Goal: Information Seeking & Learning: Learn about a topic

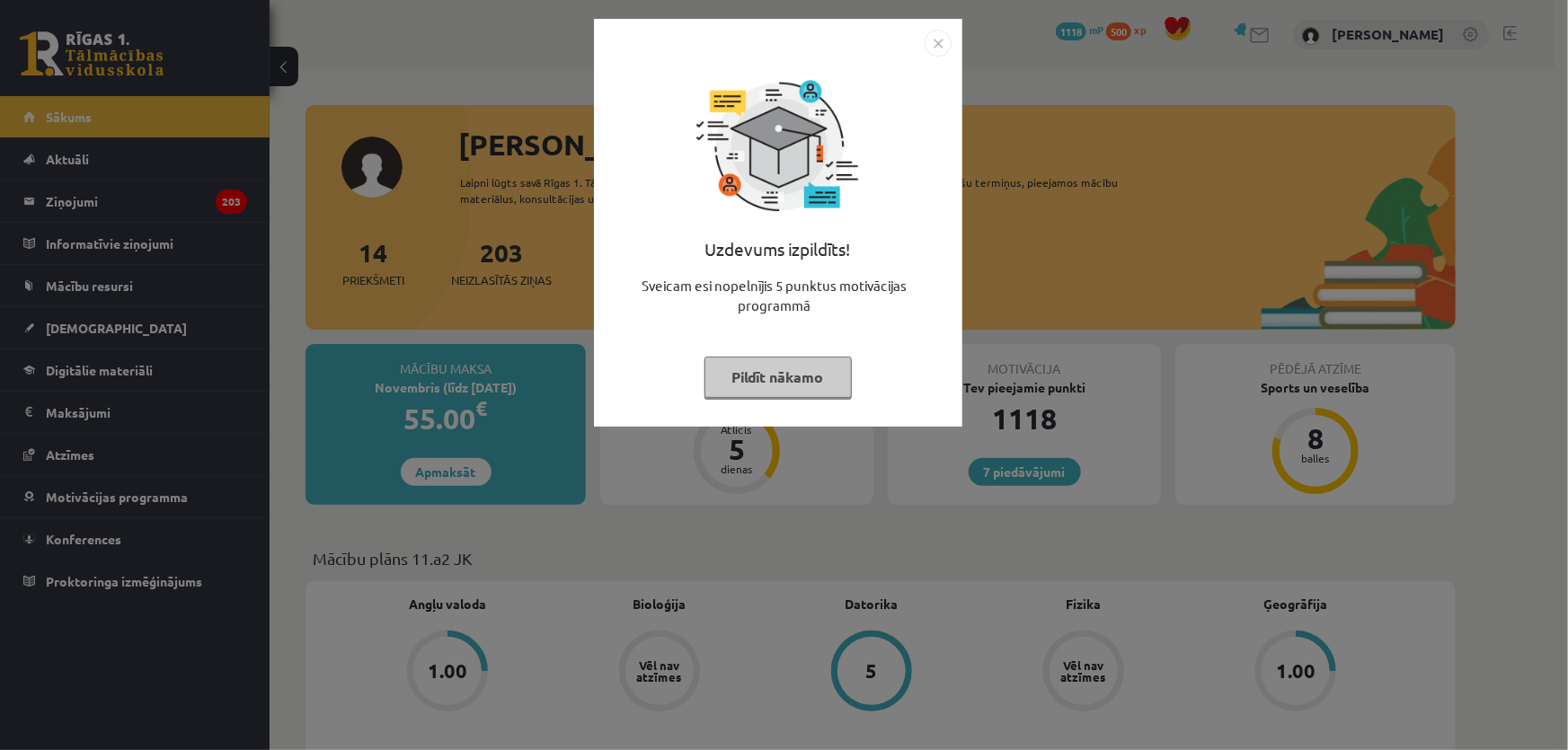
click at [743, 370] on button "Pildīt nākamo" at bounding box center [779, 377] width 148 height 42
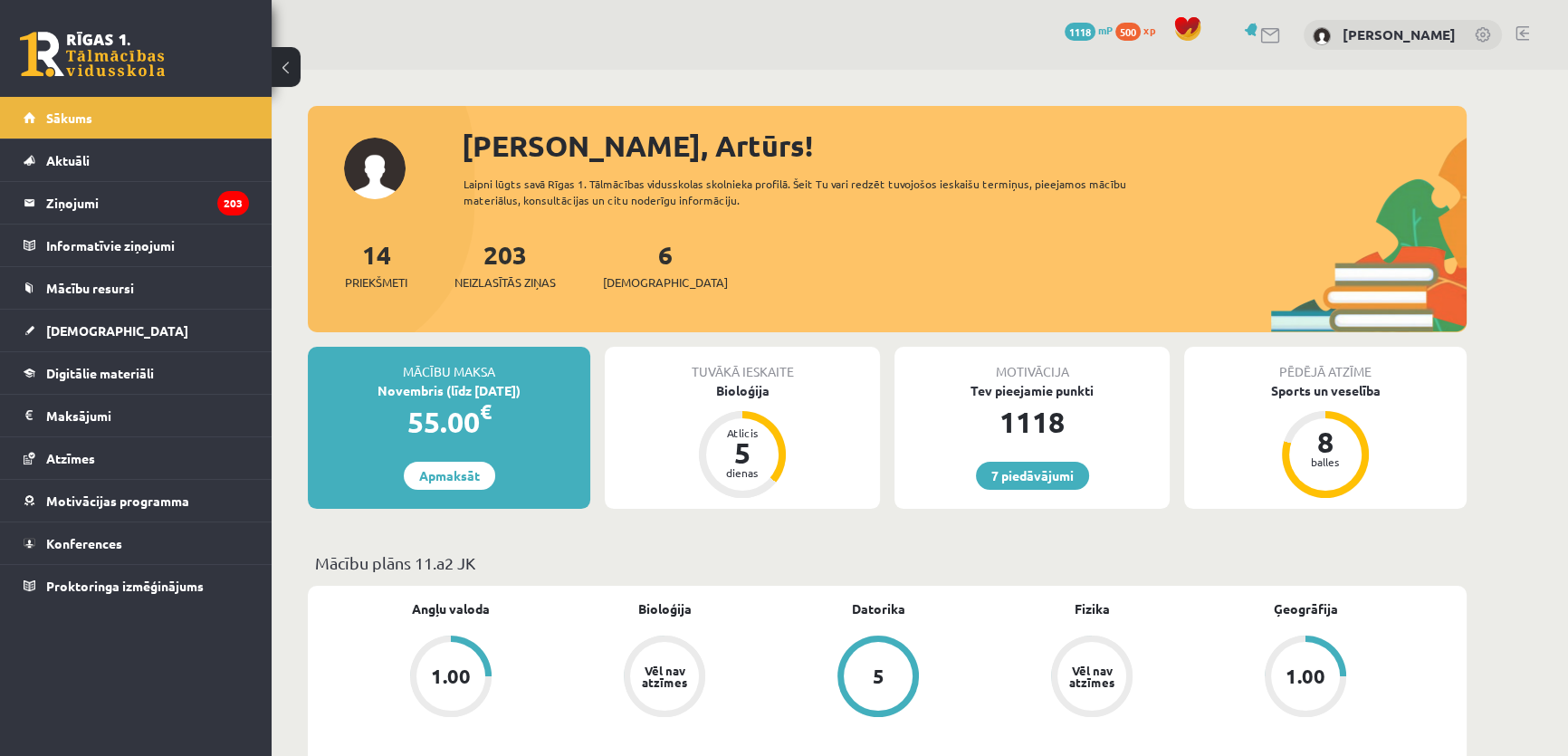
click at [729, 378] on div "Tuvākā ieskaite" at bounding box center [742, 363] width 275 height 34
click at [731, 378] on div "Tuvākā ieskaite" at bounding box center [742, 363] width 275 height 34
click at [731, 385] on div "Bioloģija" at bounding box center [742, 390] width 275 height 19
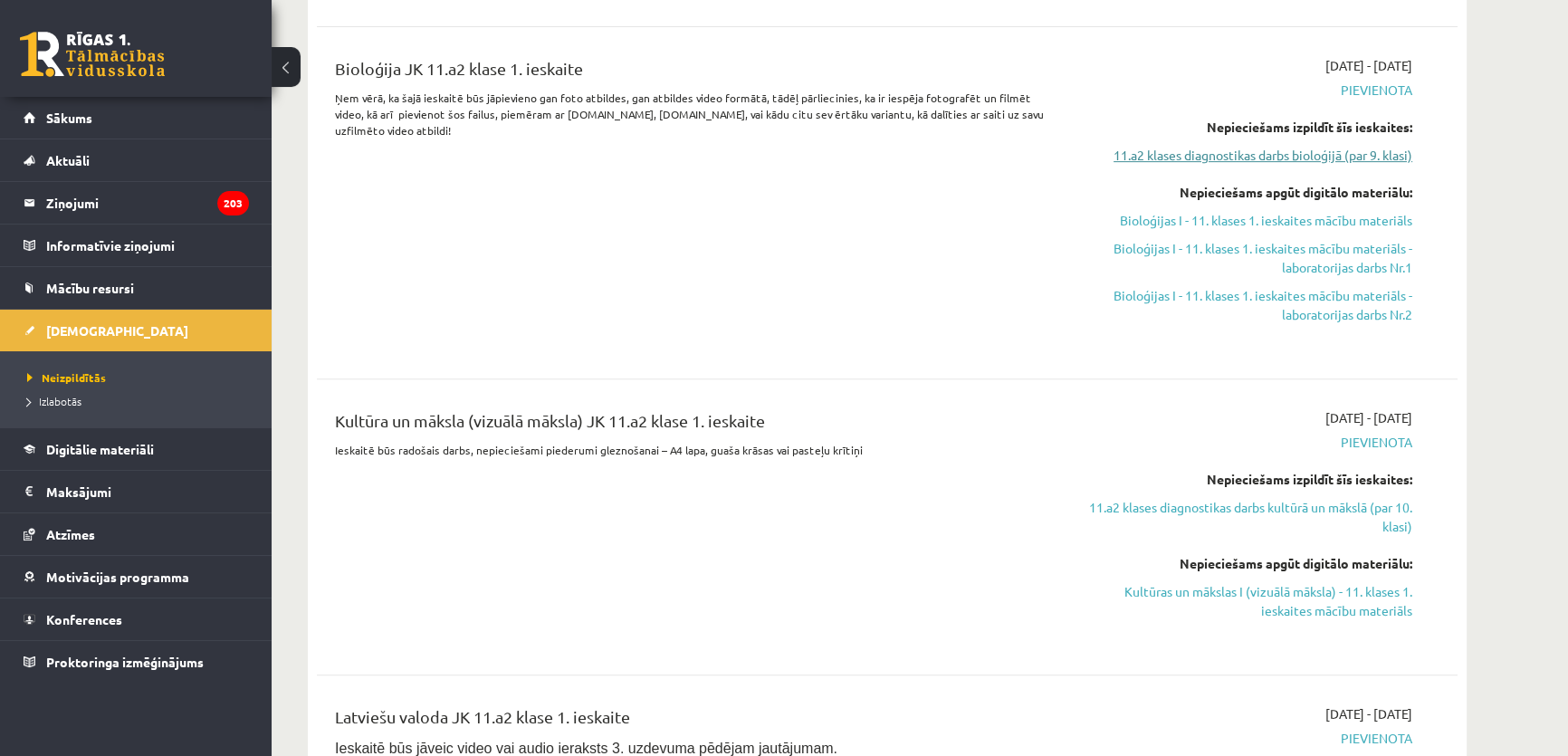
scroll to position [658, 0]
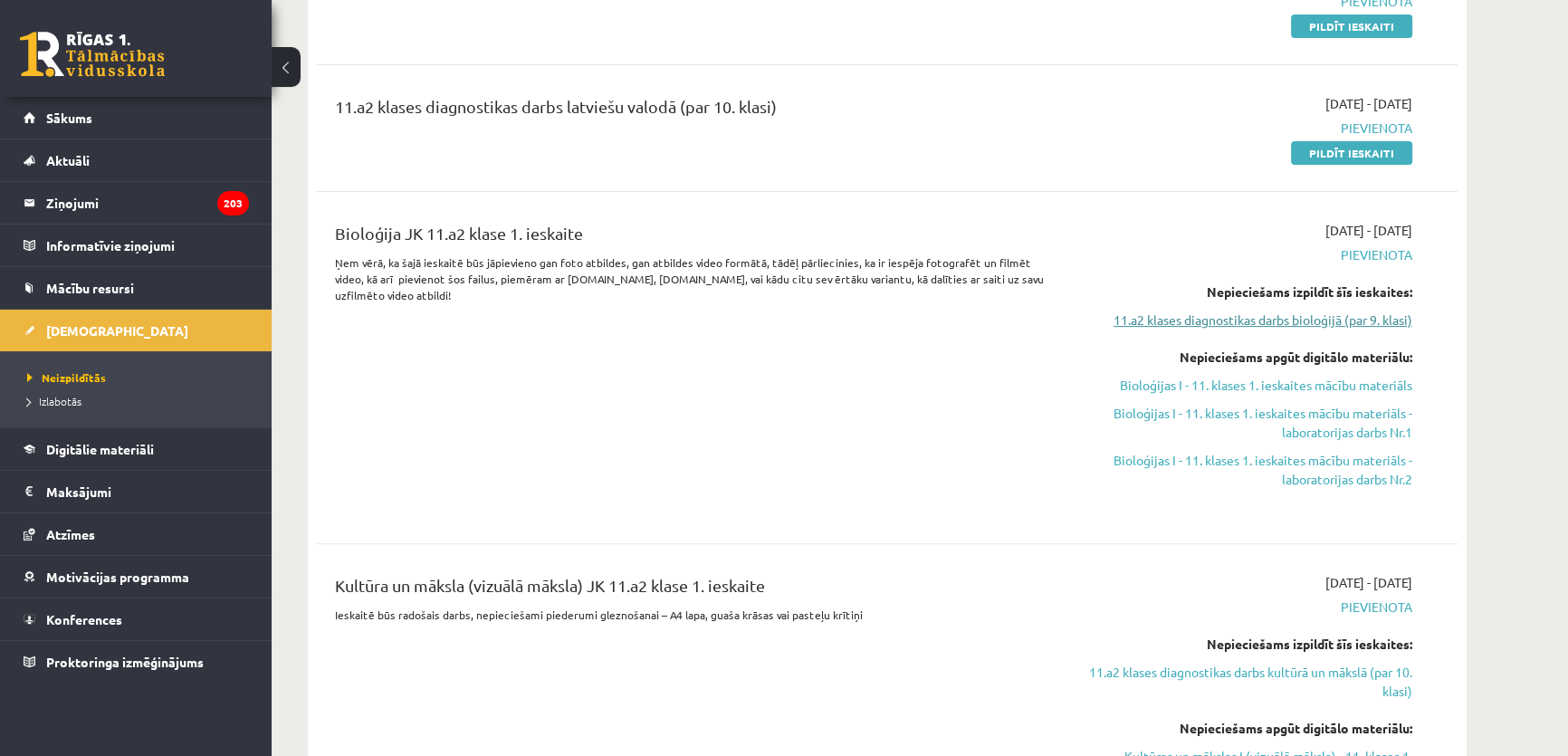
click at [1381, 320] on link "11.a2 klases diagnostikas darbs bioloģijā (par 9. klasi)" at bounding box center [1242, 319] width 342 height 19
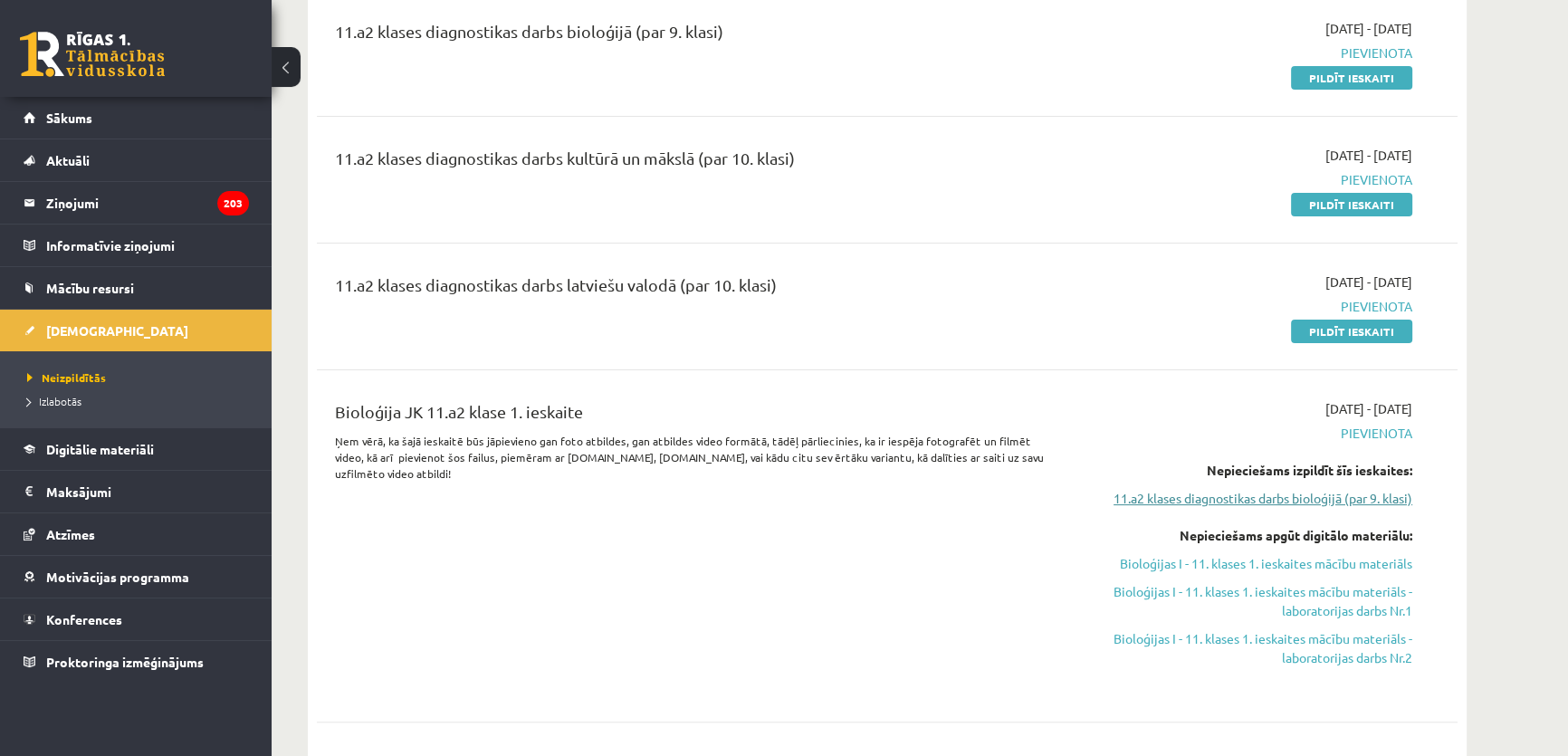
click at [1301, 495] on link "11.a2 klases diagnostikas darbs bioloģijā (par 9. klasi)" at bounding box center [1242, 497] width 342 height 19
click at [1254, 643] on link "Bioloģijas I - 11. klases 1. ieskaites mācību materiāls - laboratorijas darbs N…" at bounding box center [1242, 648] width 342 height 38
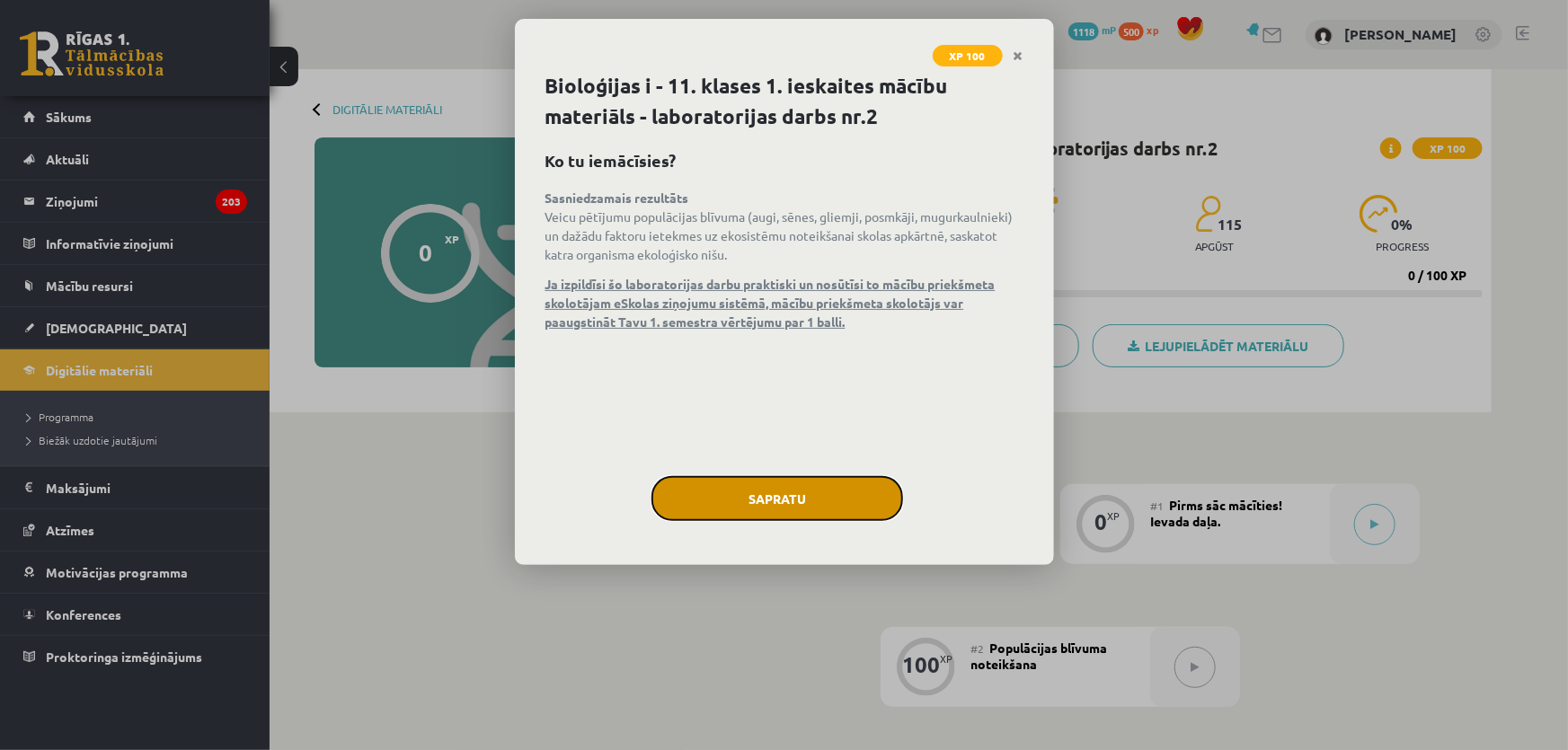
click at [730, 496] on button "Sapratu" at bounding box center [777, 498] width 252 height 45
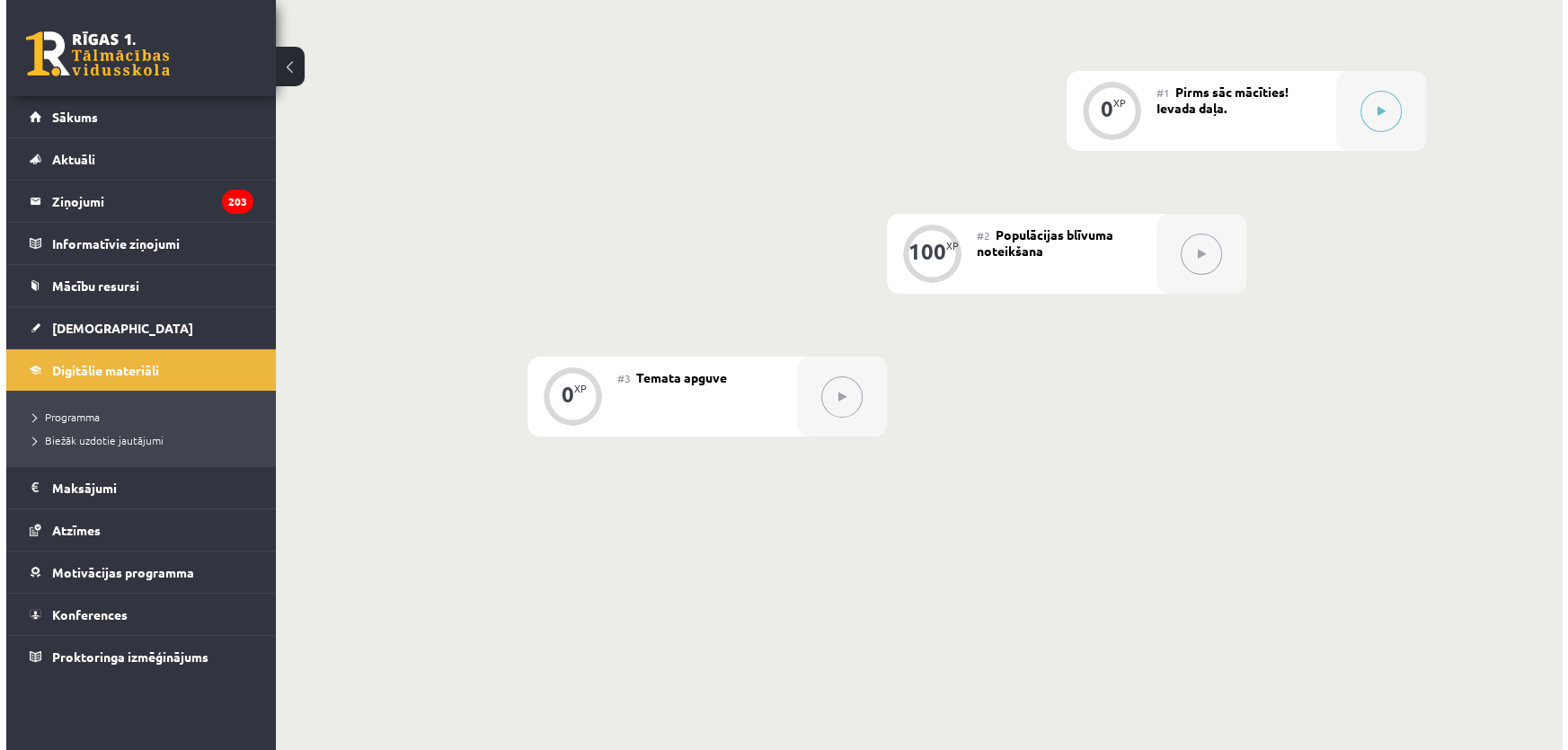
scroll to position [250, 0]
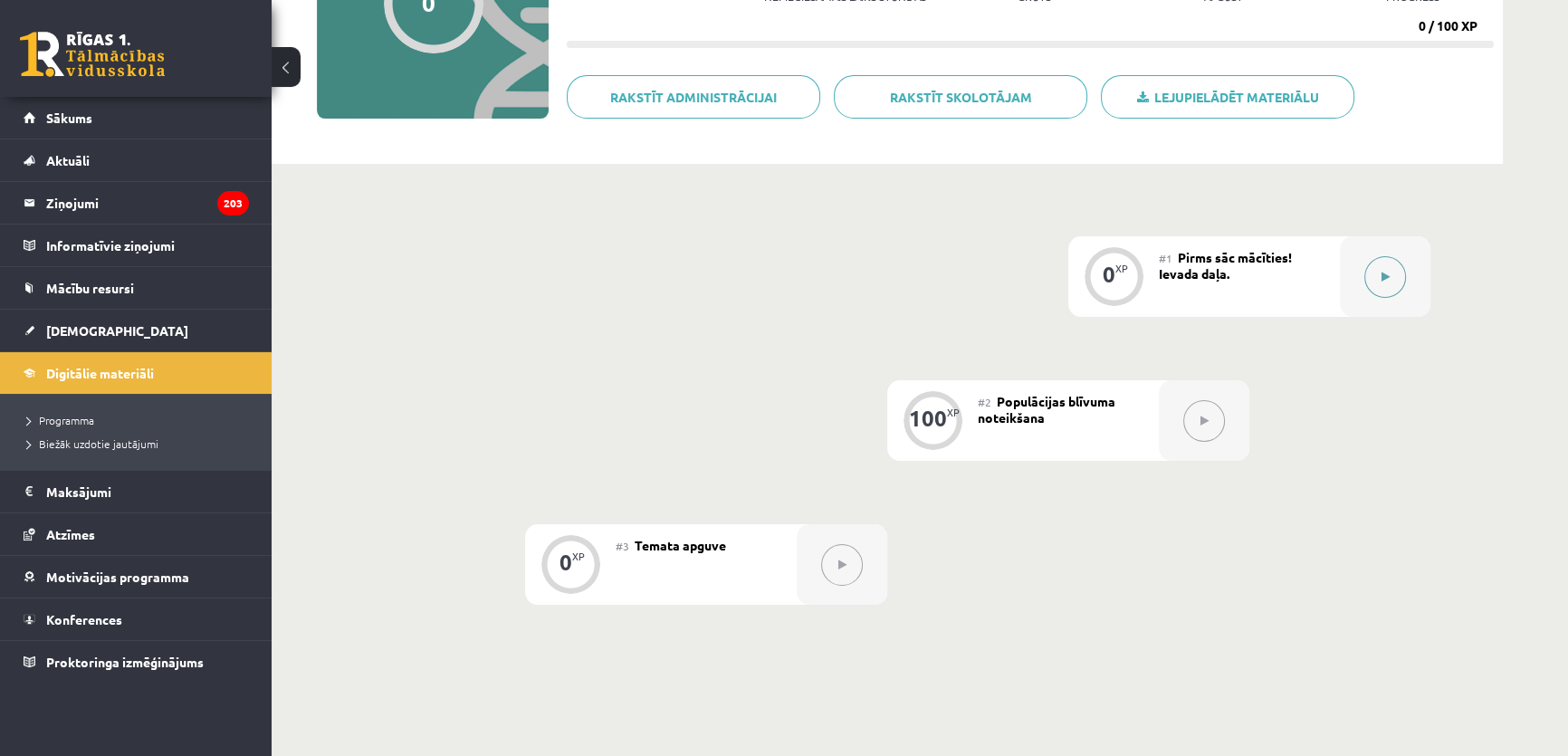
click at [1368, 285] on button at bounding box center [1385, 277] width 42 height 42
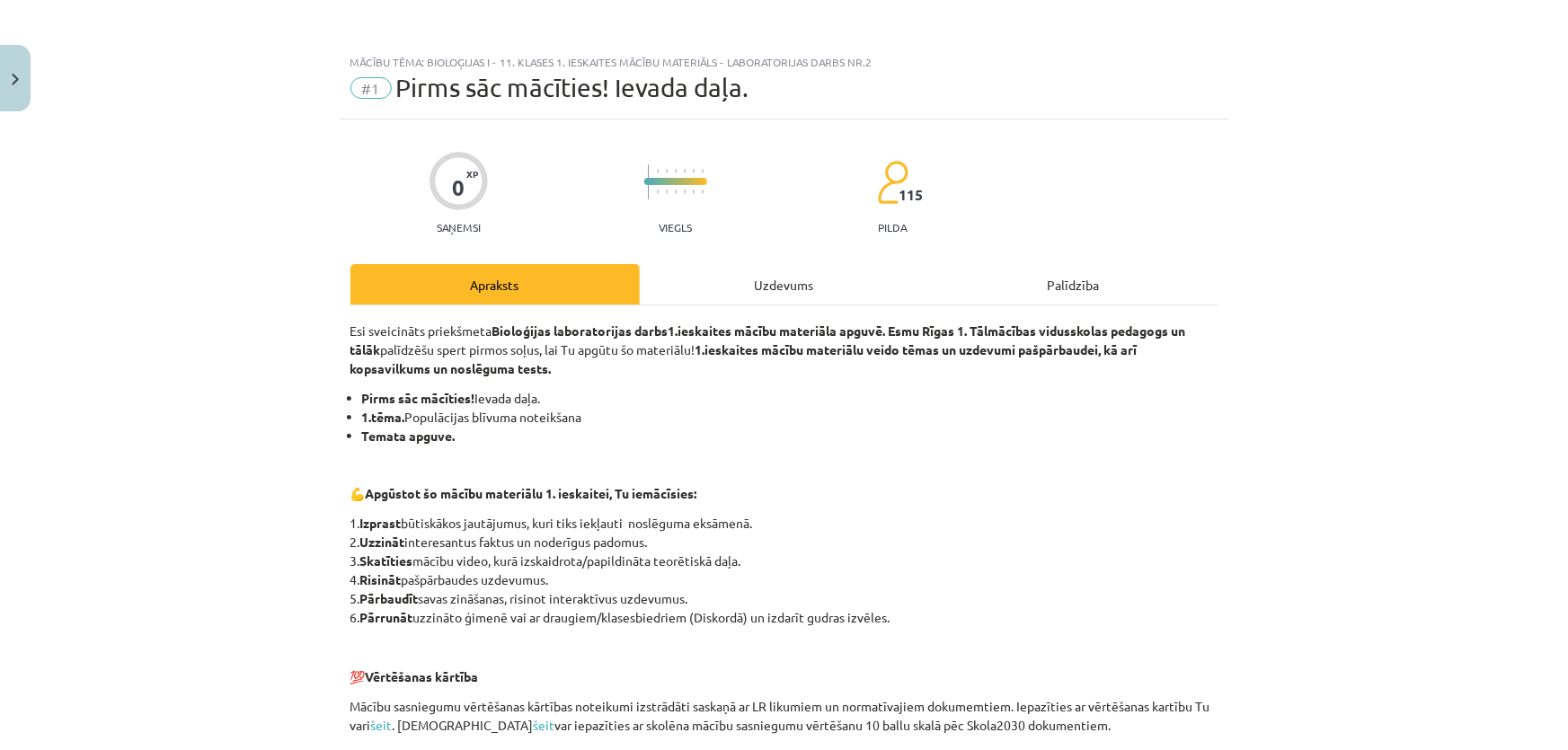
click at [870, 282] on div "Uzdevums" at bounding box center [784, 285] width 290 height 41
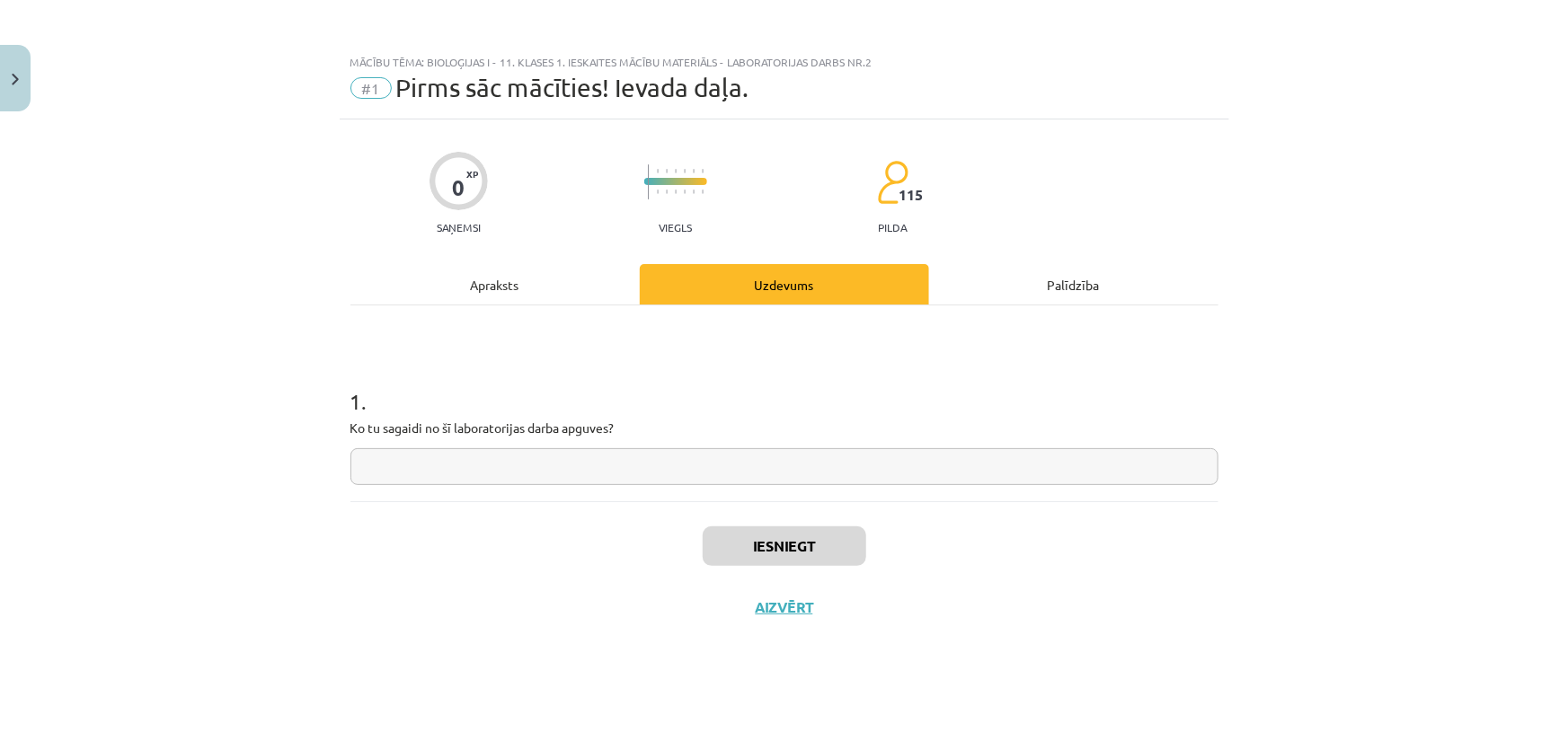
click at [709, 469] on input "text" at bounding box center [784, 466] width 868 height 37
type input "*"
type input "**"
click at [674, 470] on input "**" at bounding box center [784, 466] width 868 height 37
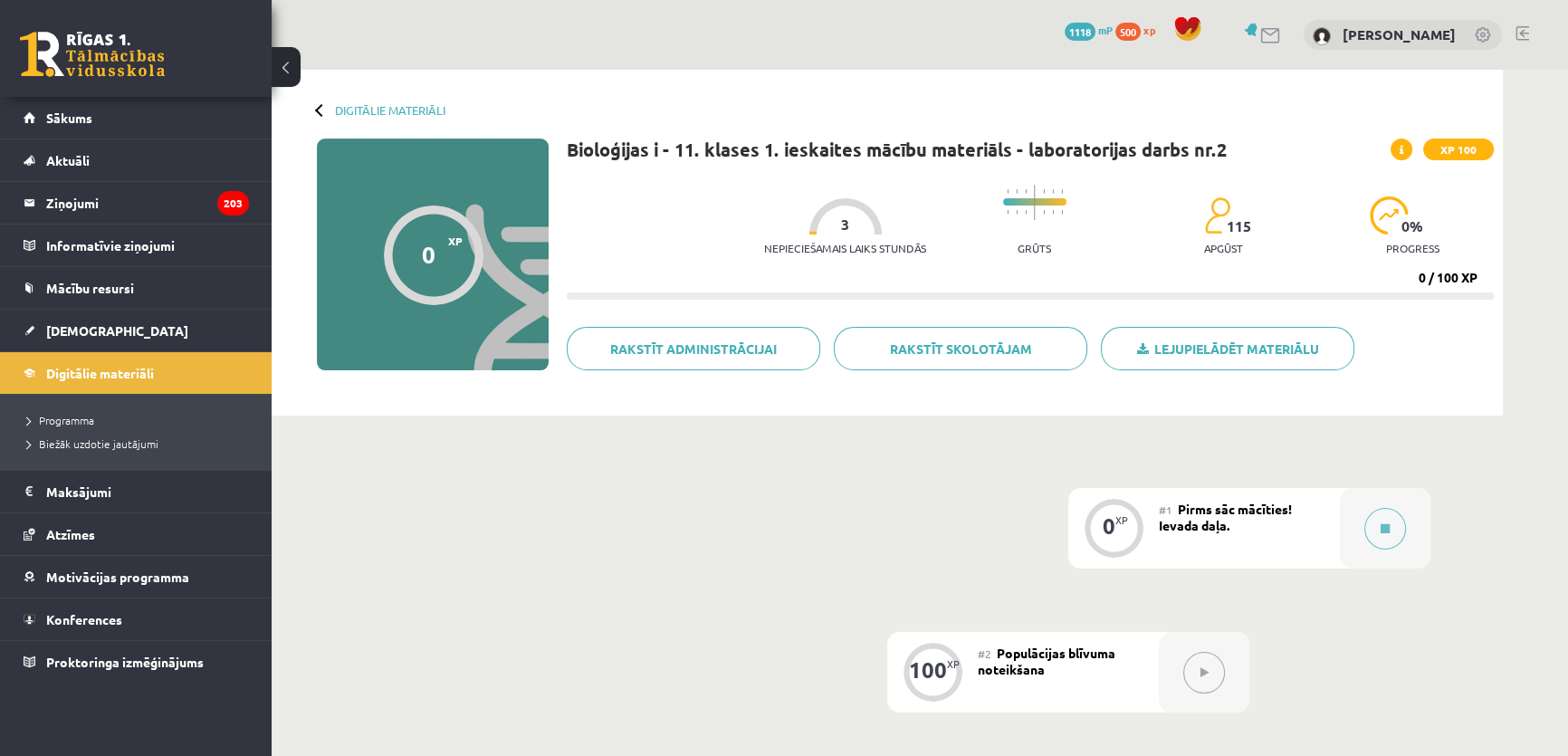
click at [1229, 672] on div at bounding box center [1204, 672] width 90 height 80
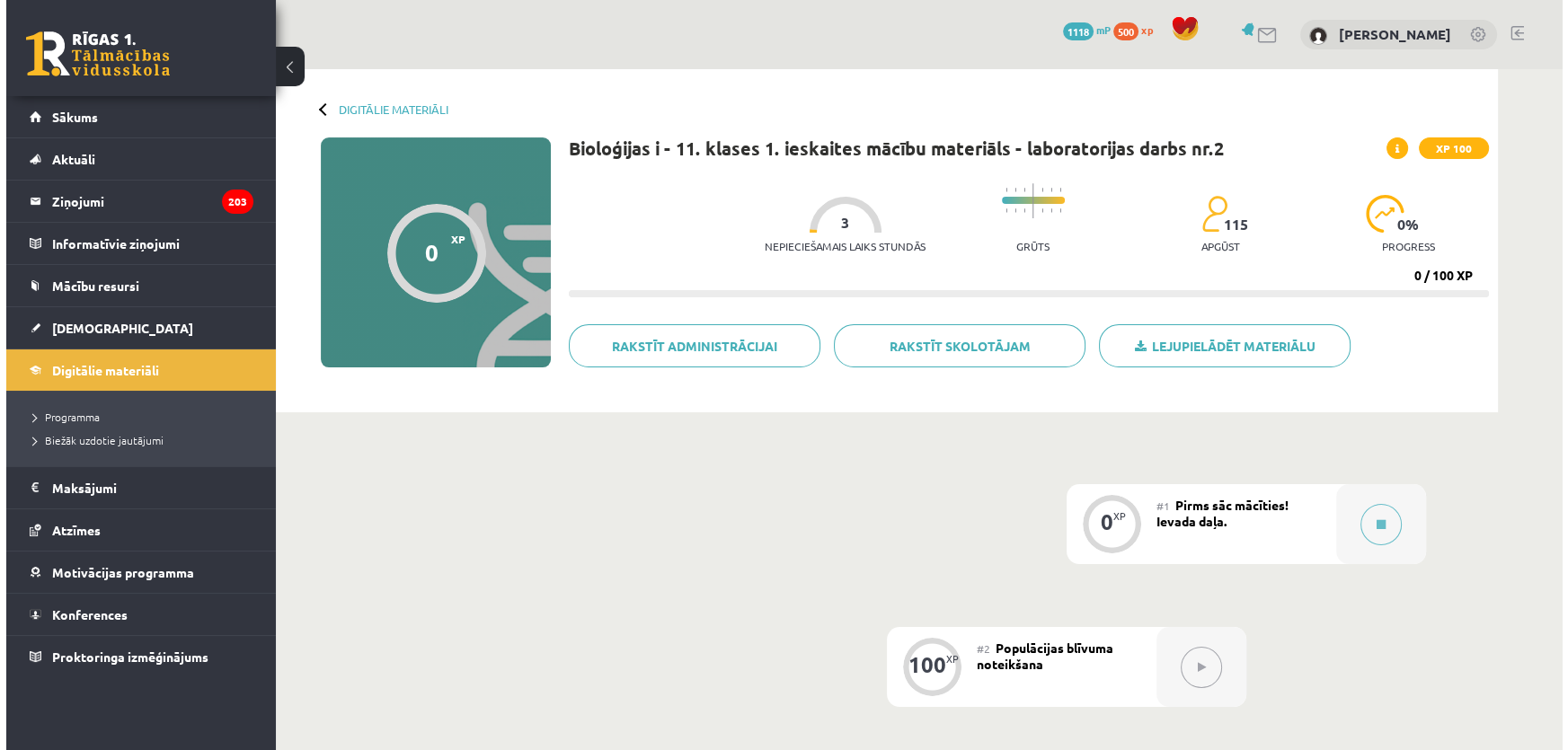
scroll to position [244, 0]
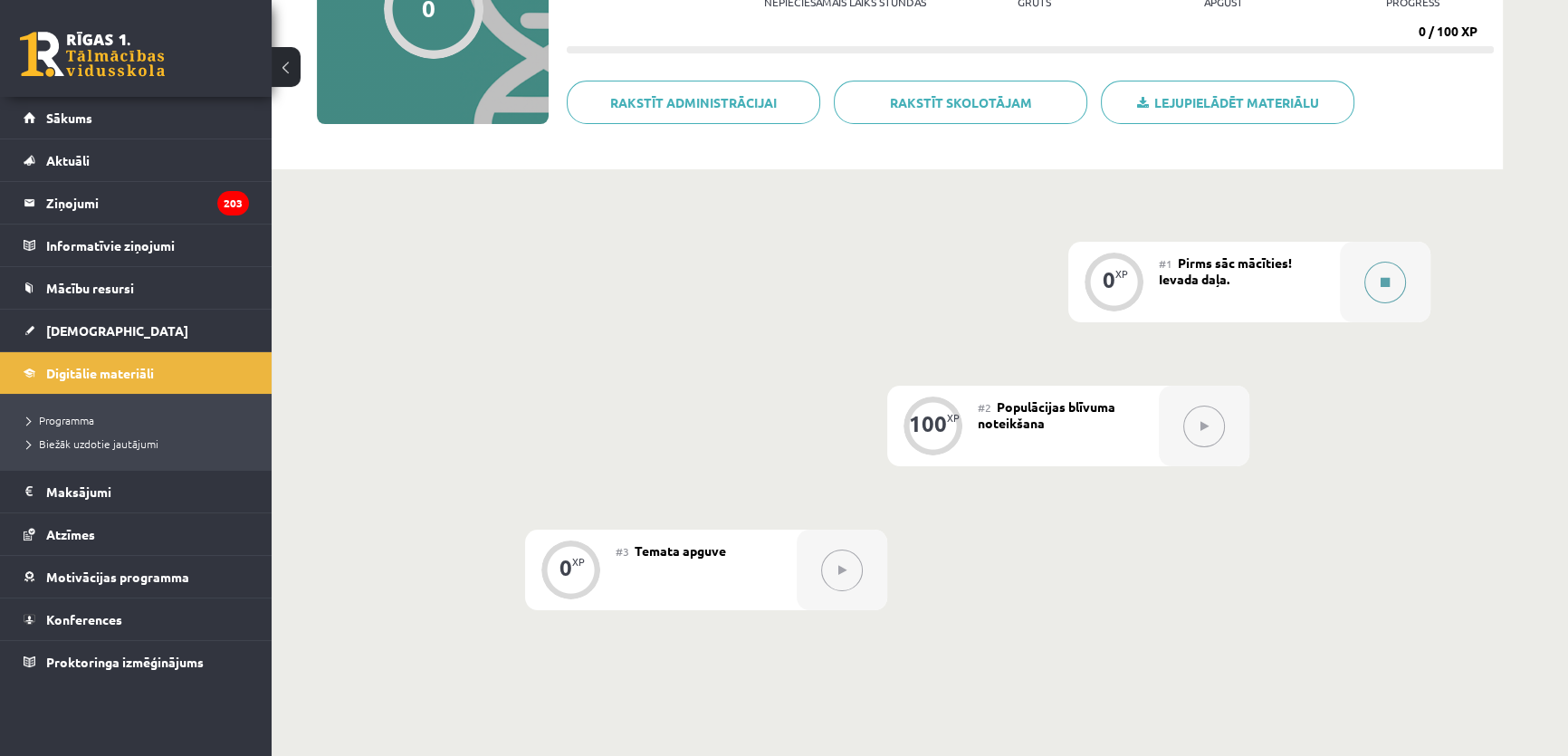
click at [1382, 302] on div at bounding box center [1385, 282] width 90 height 80
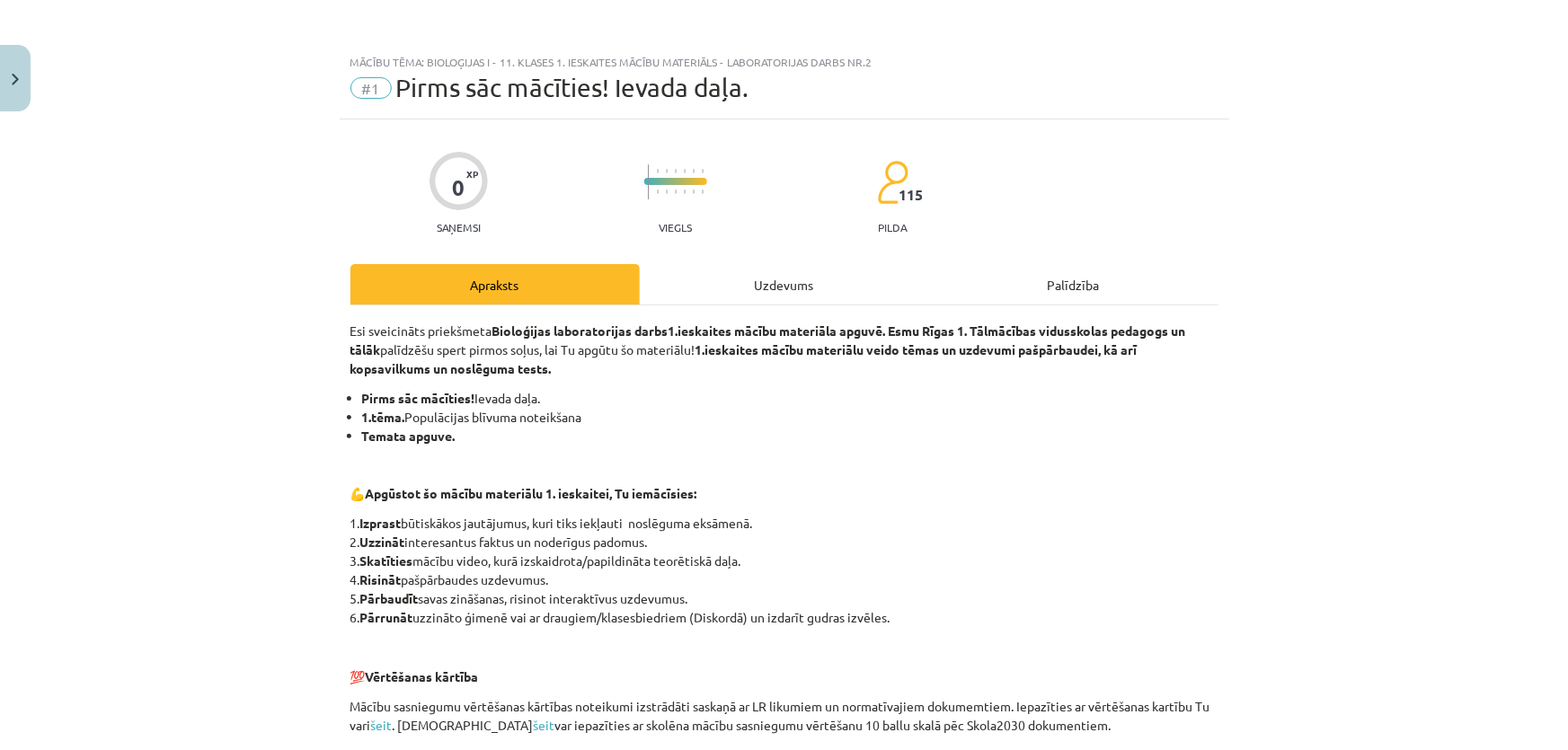
click at [802, 282] on div "Uzdevums" at bounding box center [784, 285] width 290 height 41
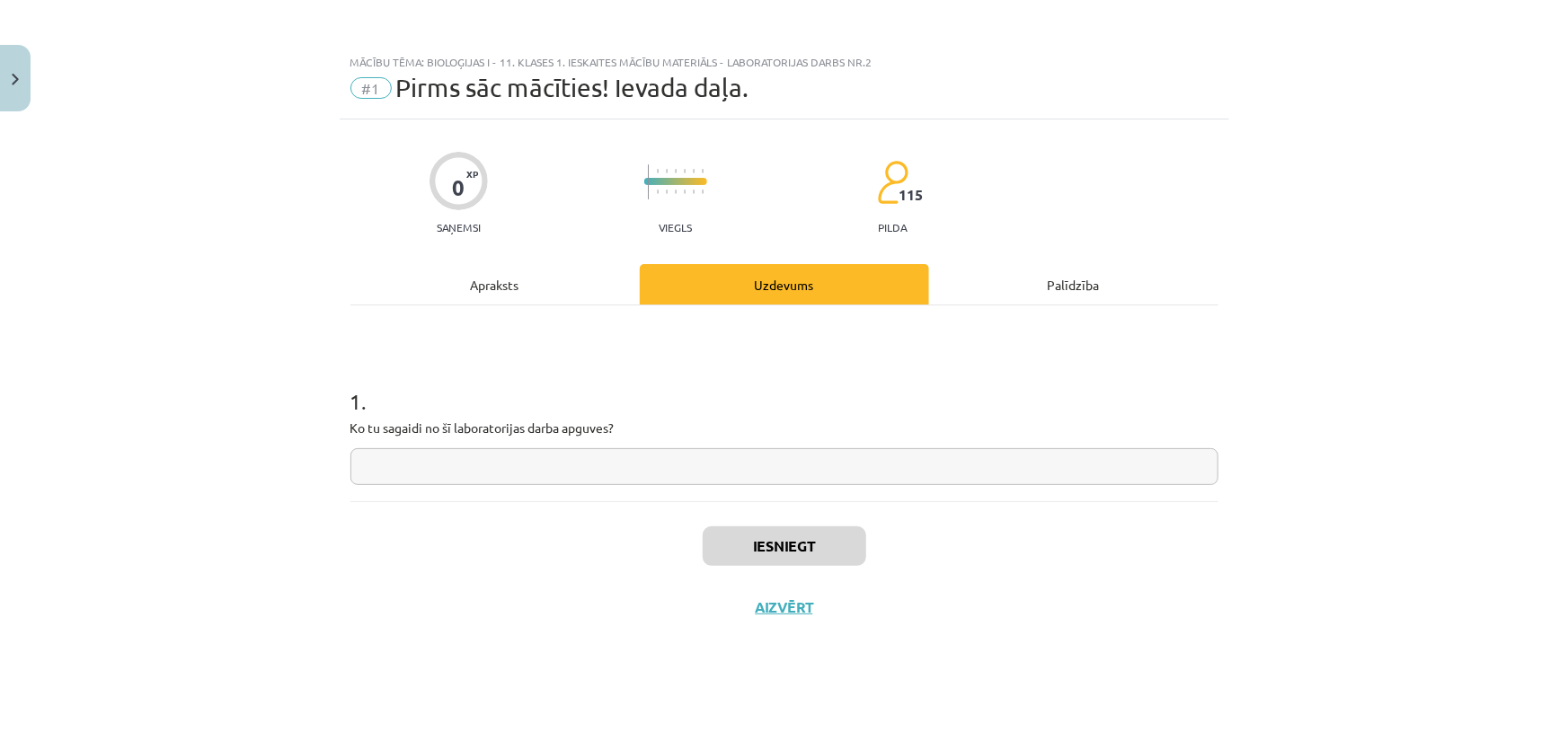
scroll to position [0, 0]
click at [701, 461] on input "text" at bounding box center [784, 466] width 868 height 37
type input "**"
click at [749, 549] on button "Iesniegt" at bounding box center [784, 546] width 163 height 40
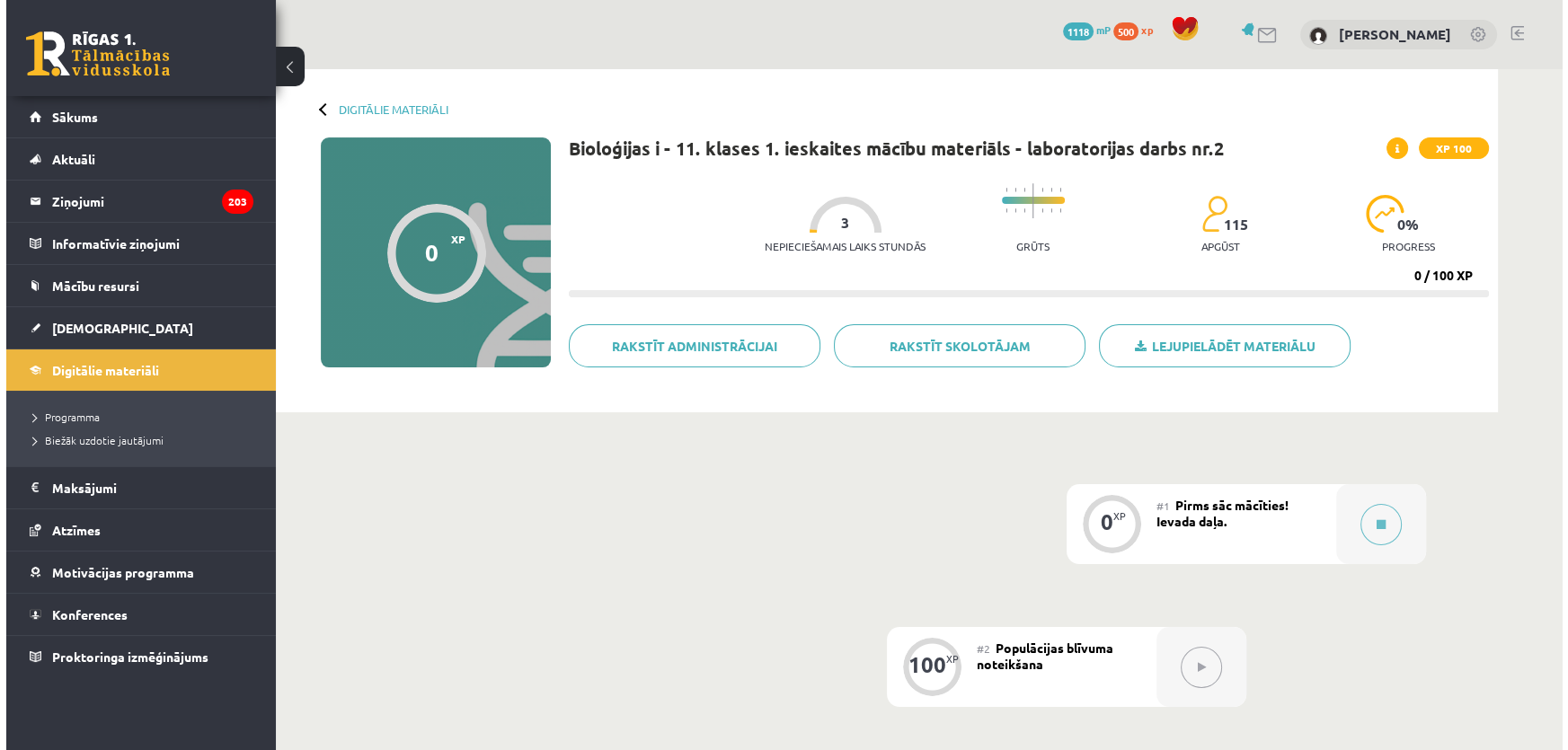
scroll to position [162, 0]
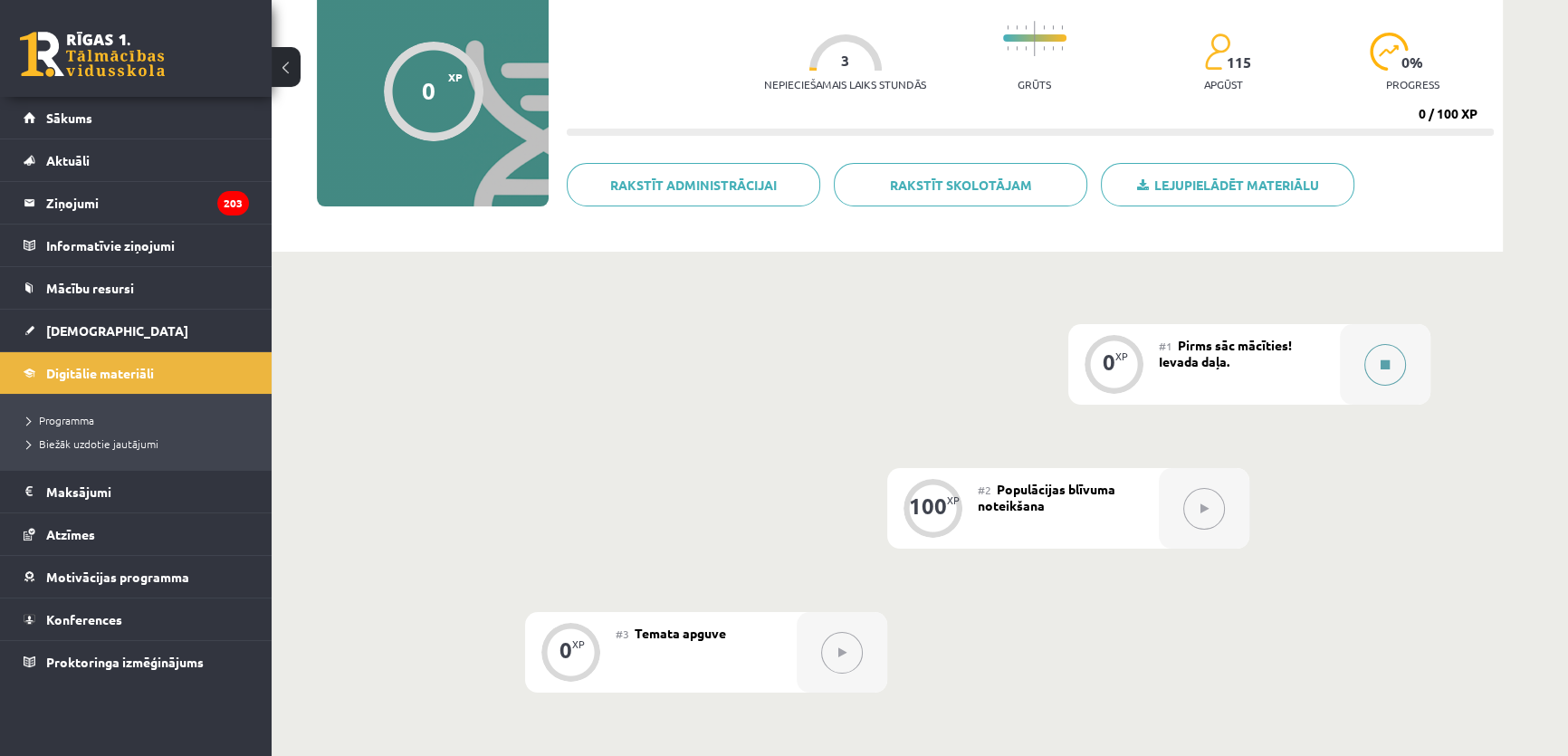
click at [1375, 362] on button at bounding box center [1385, 364] width 42 height 42
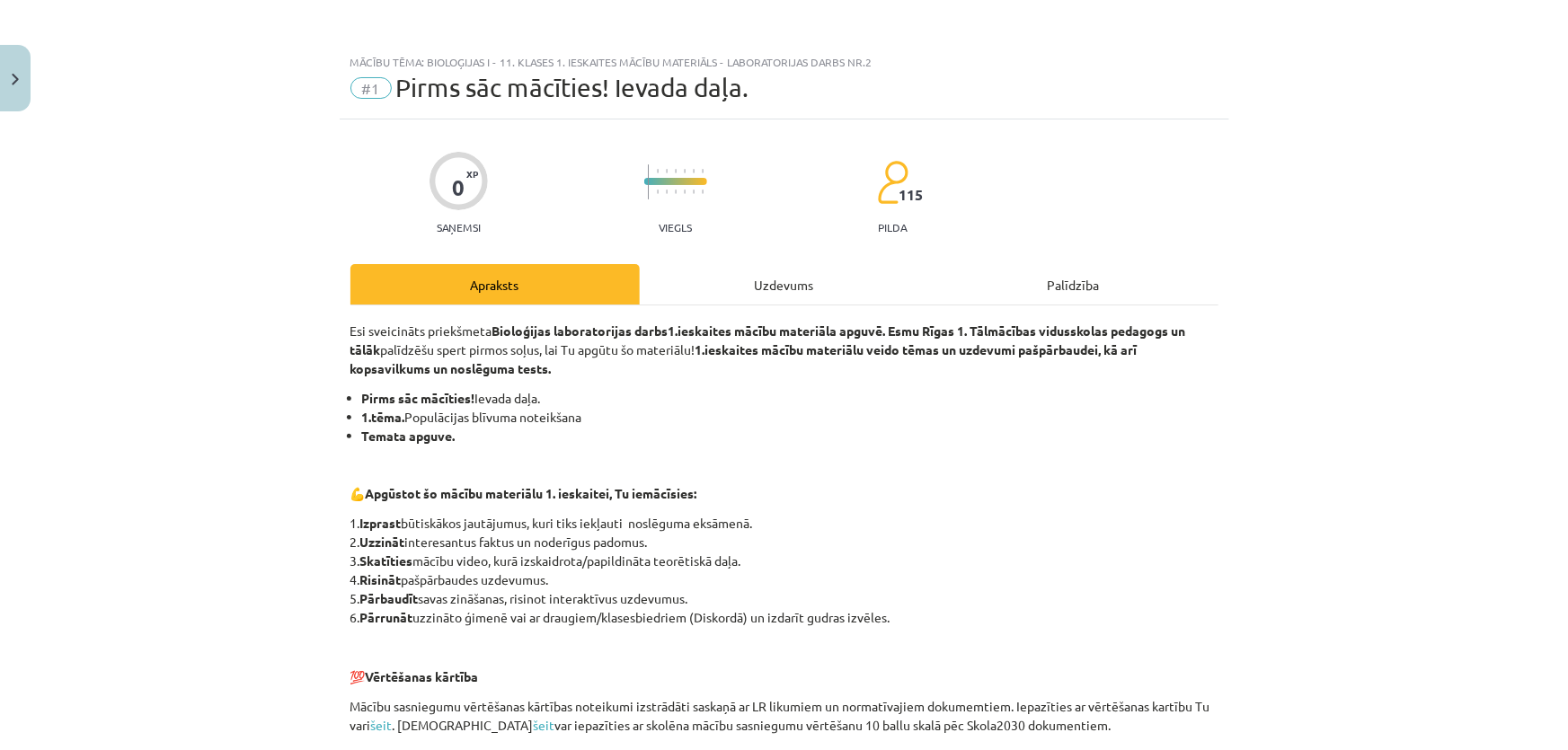
click at [884, 306] on div "Esi sveicināts priekšmeta Bioloģijas laboratorijas darbs 1.ieskaites mācību mat…" at bounding box center [784, 581] width 868 height 553
click at [879, 296] on div "Uzdevums" at bounding box center [784, 285] width 290 height 41
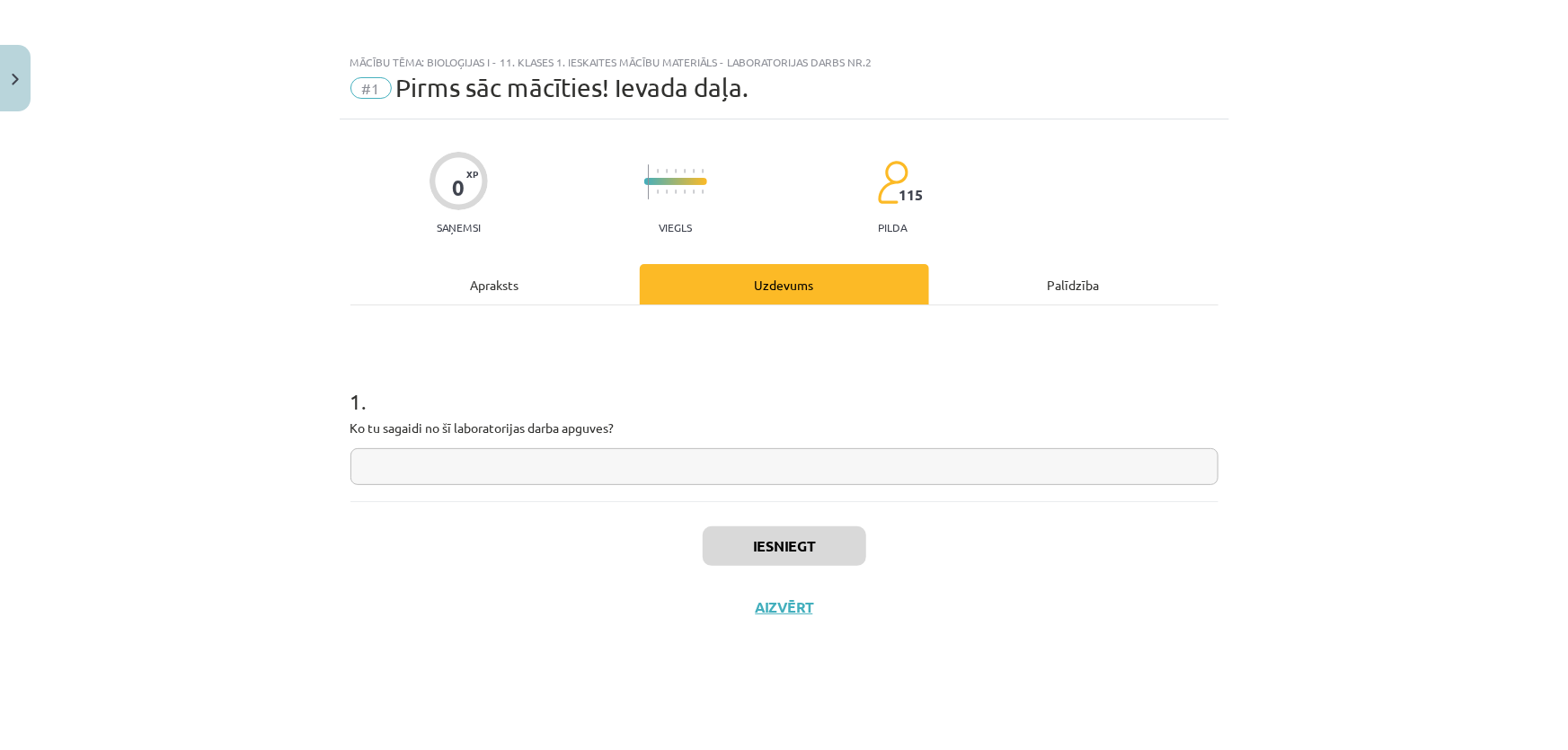
scroll to position [0, 0]
click at [656, 456] on input "text" at bounding box center [784, 466] width 868 height 37
type input "**"
click at [768, 528] on button "Iesniegt" at bounding box center [784, 546] width 163 height 40
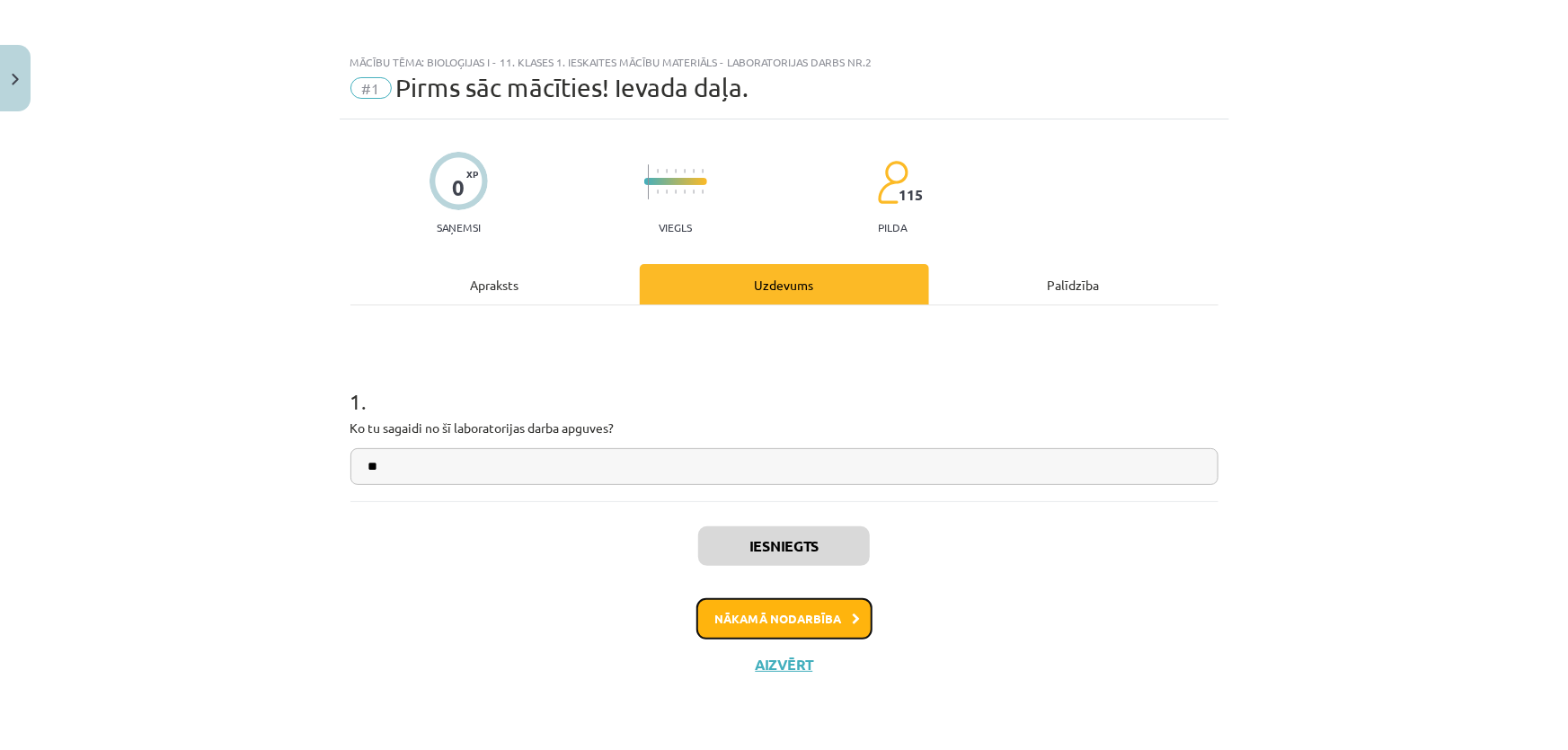
click at [781, 626] on button "Nākamā nodarbība" at bounding box center [784, 619] width 176 height 42
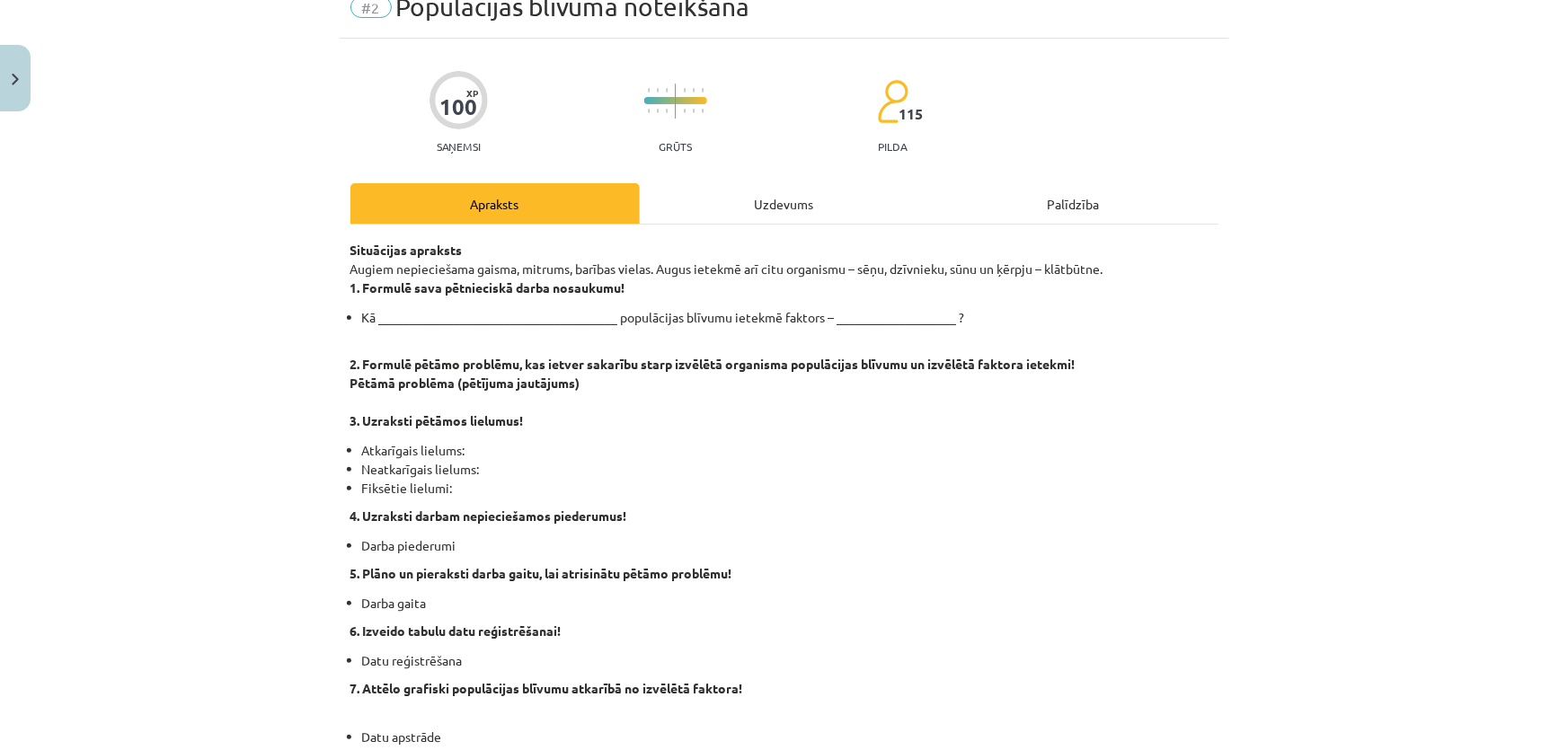
click at [699, 222] on div "Uzdevums" at bounding box center [784, 204] width 290 height 41
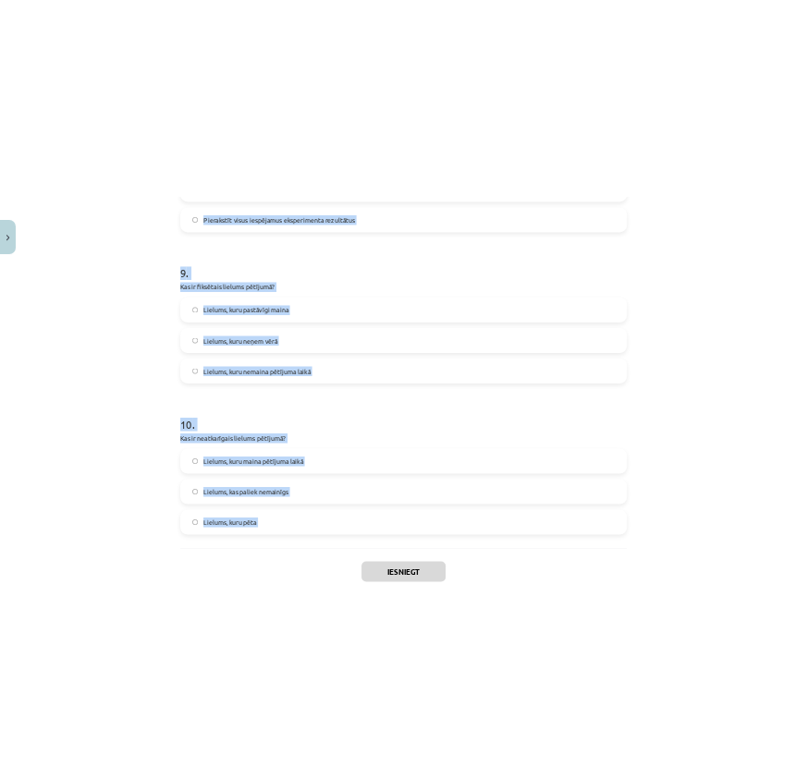
scroll to position [2682, 0]
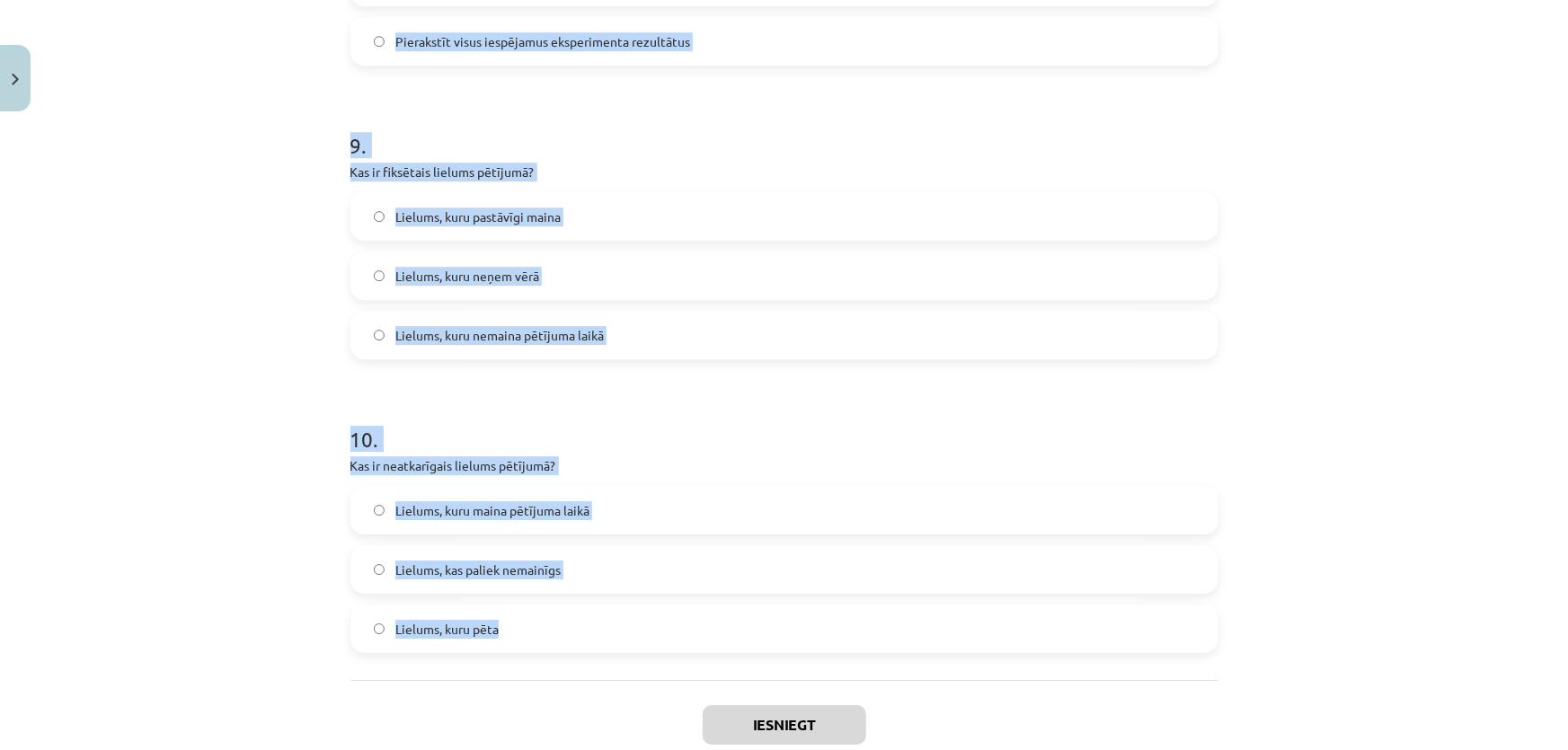
drag, startPoint x: 335, startPoint y: 352, endPoint x: 706, endPoint y: 665, distance: 485.4
copy form "1 . Kāda veida tabula jāizveido datu reģistrēšanai? Tabula, kurā iekļauti tikai…"
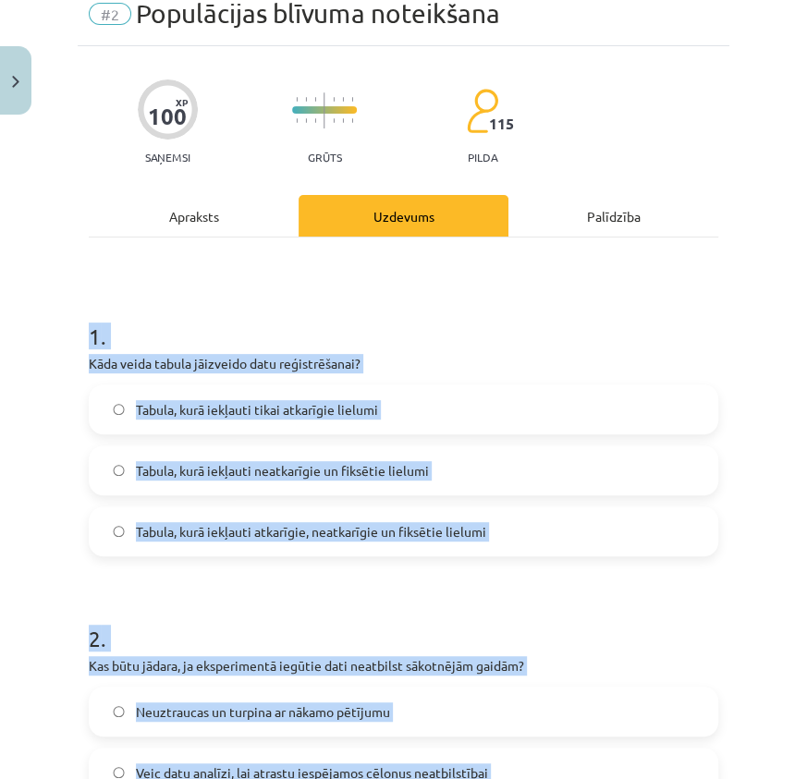
scroll to position [0, 0]
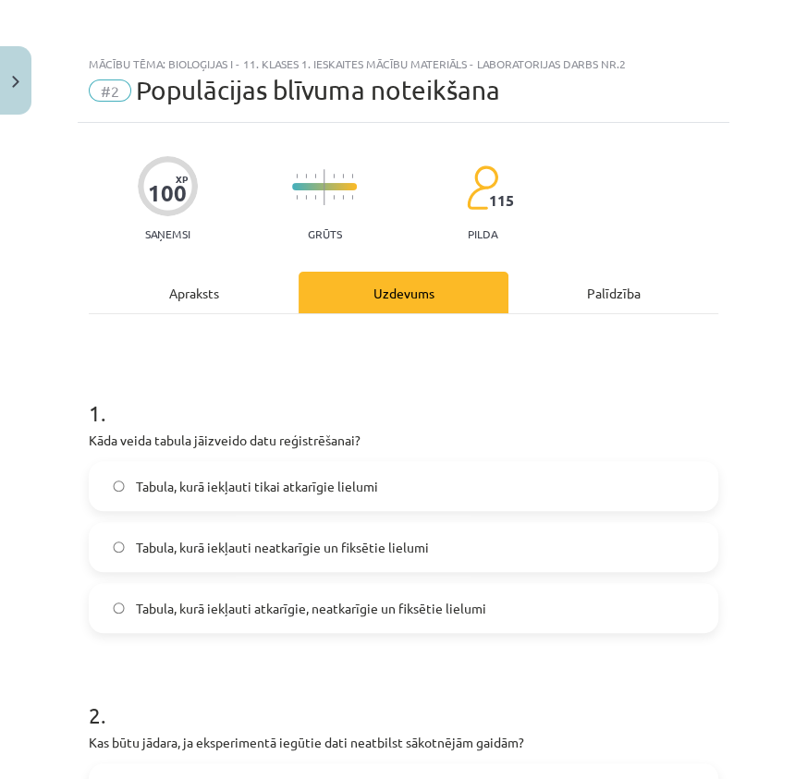
click at [231, 296] on div "Apraksts" at bounding box center [194, 293] width 210 height 42
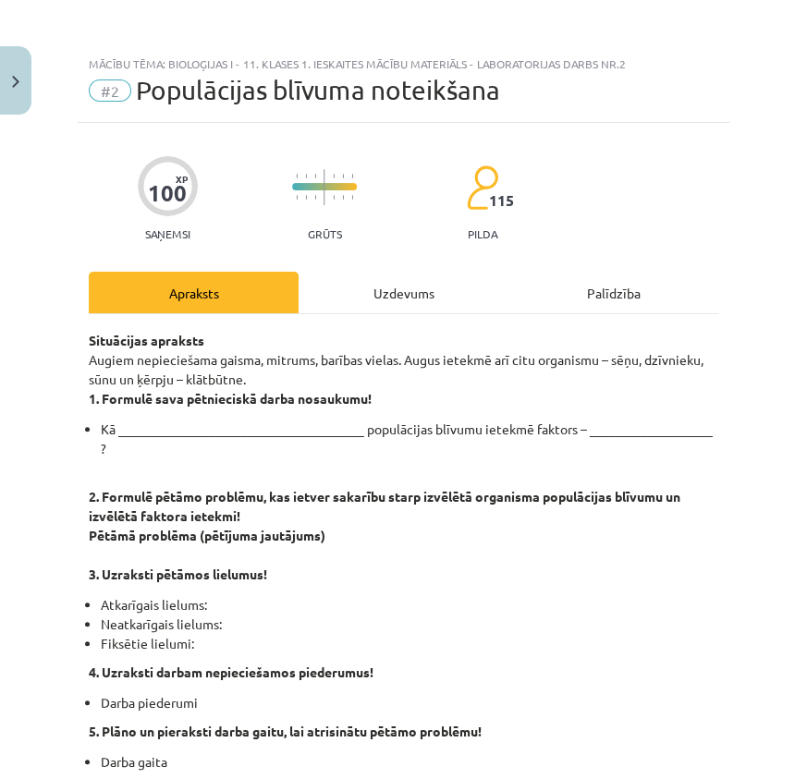
scroll to position [46, 0]
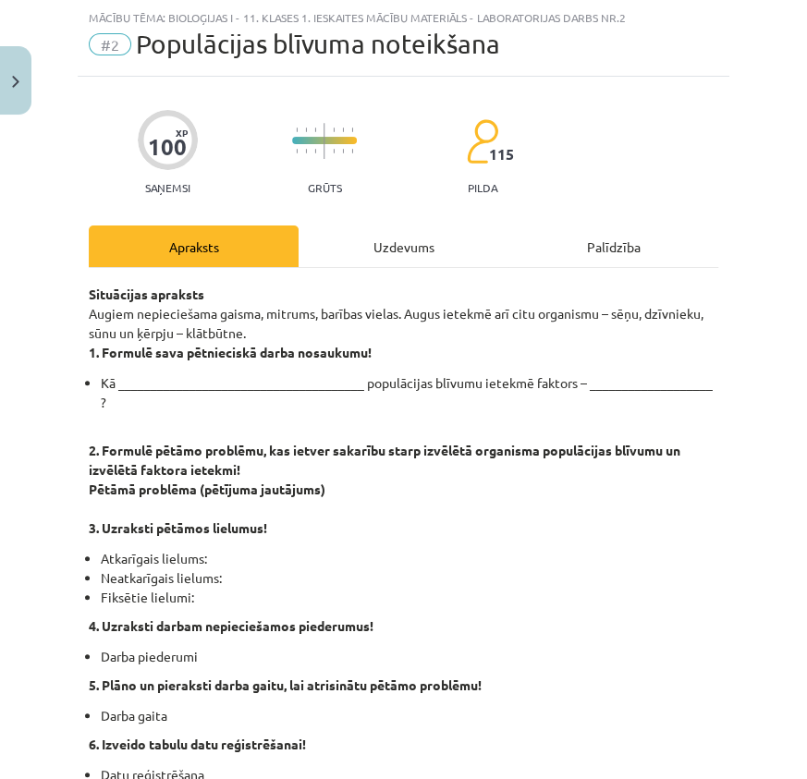
click at [338, 250] on div "Uzdevums" at bounding box center [404, 247] width 210 height 42
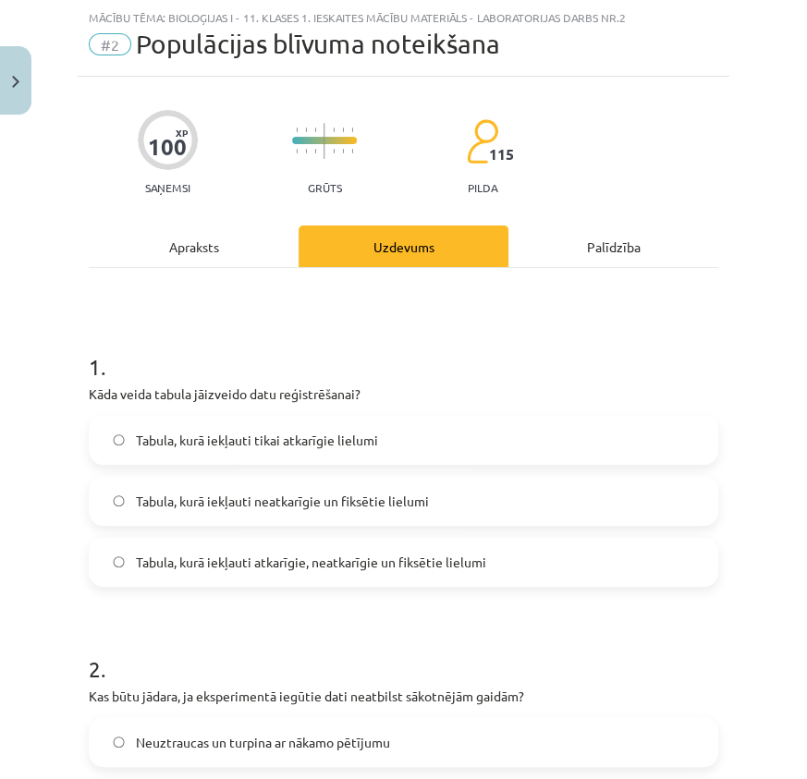
click at [428, 554] on span "Tabula, kurā iekļauti atkarīgie, neatkarīgie un fiksētie lielumi" at bounding box center [311, 562] width 350 height 19
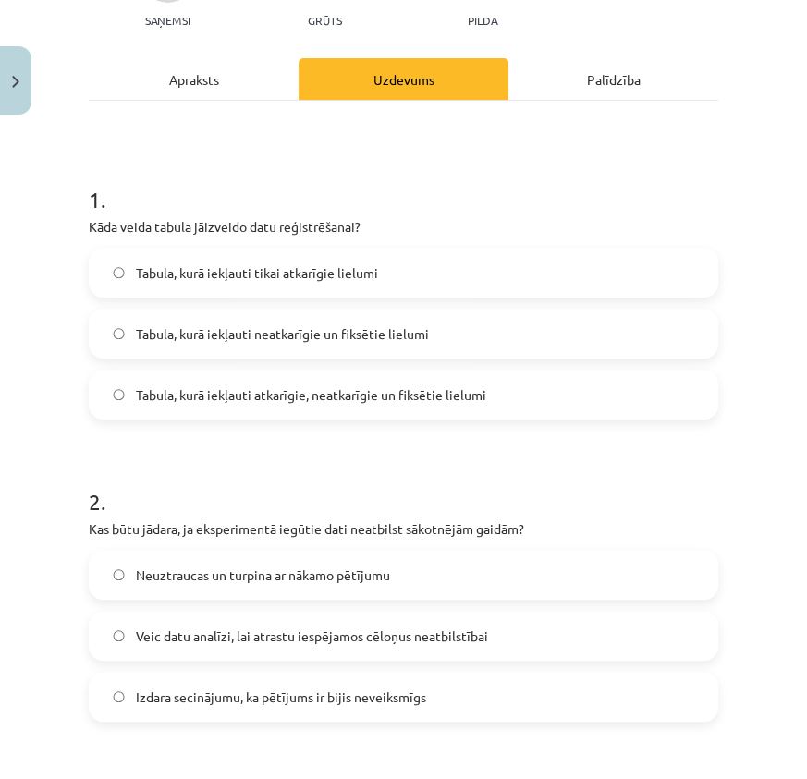
scroll to position [298, 0]
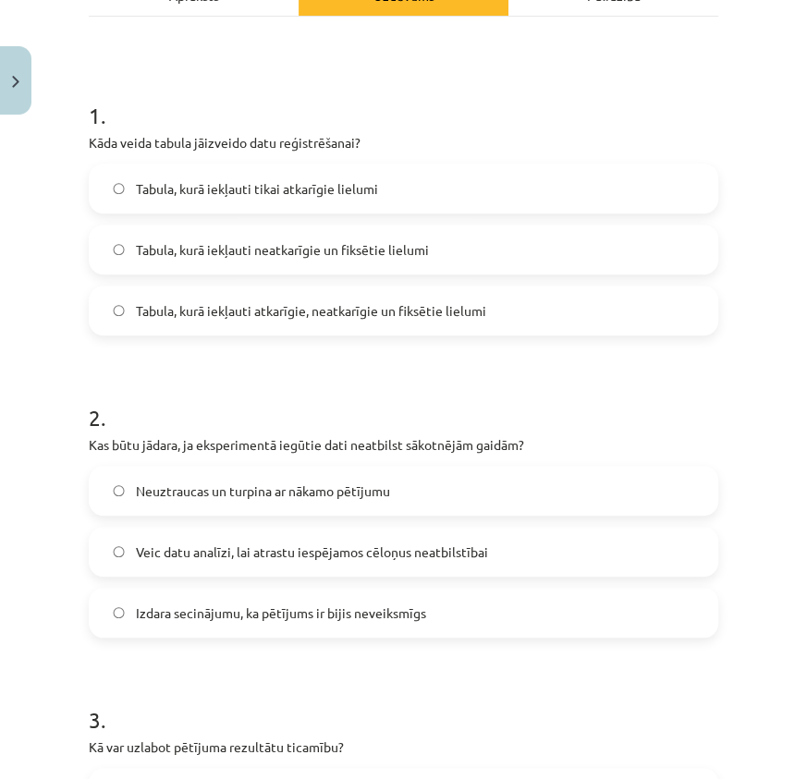
click at [296, 564] on label "Veic datu analīzi, lai atrastu iespējamos cēloņus neatbilstībai" at bounding box center [404, 552] width 626 height 46
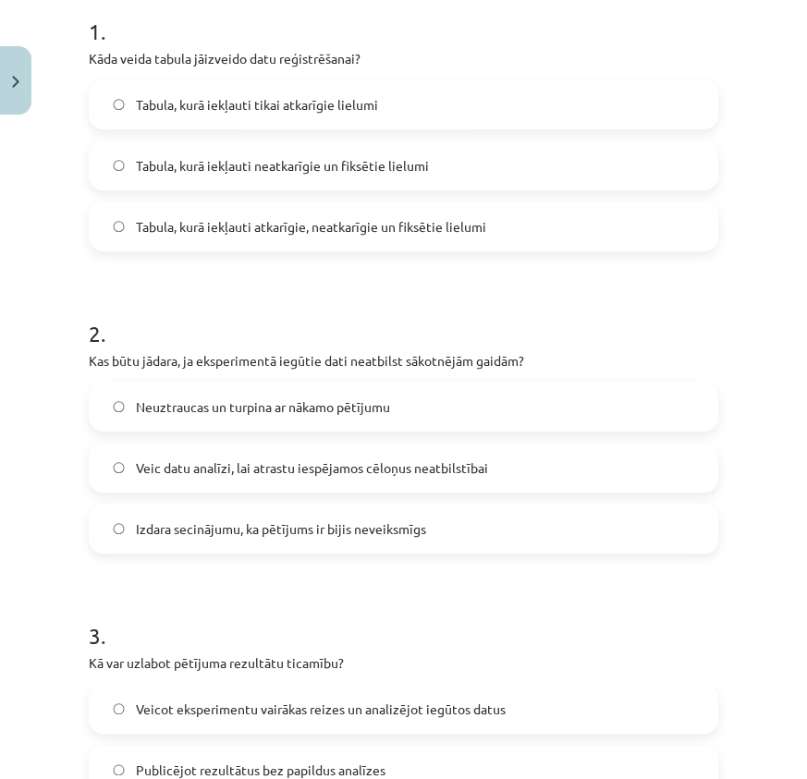
scroll to position [550, 0]
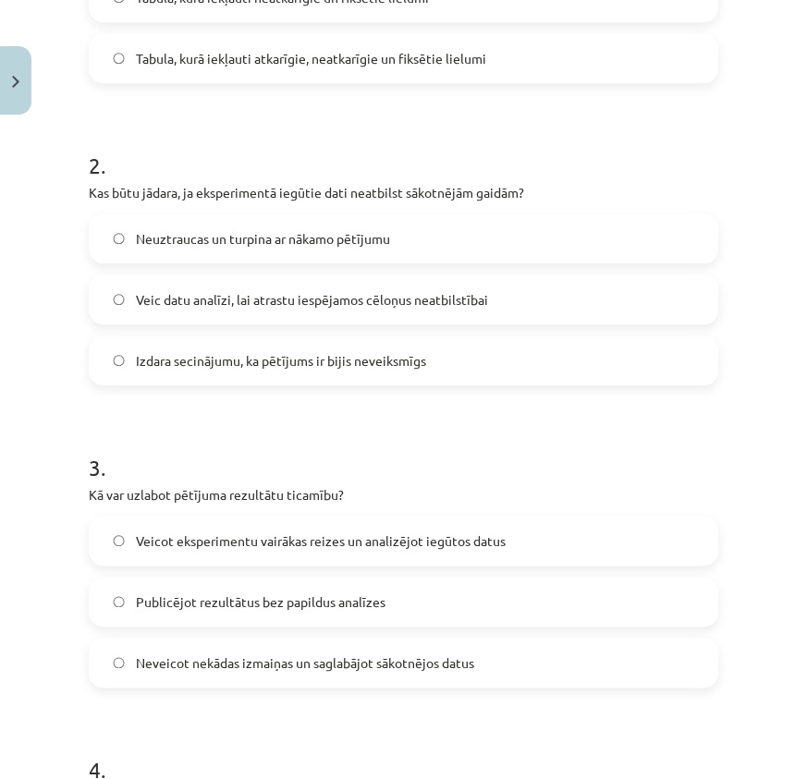
click at [295, 543] on span "Veicot eksperimentu vairākas reizes un analizējot iegūtos datus" at bounding box center [321, 541] width 370 height 19
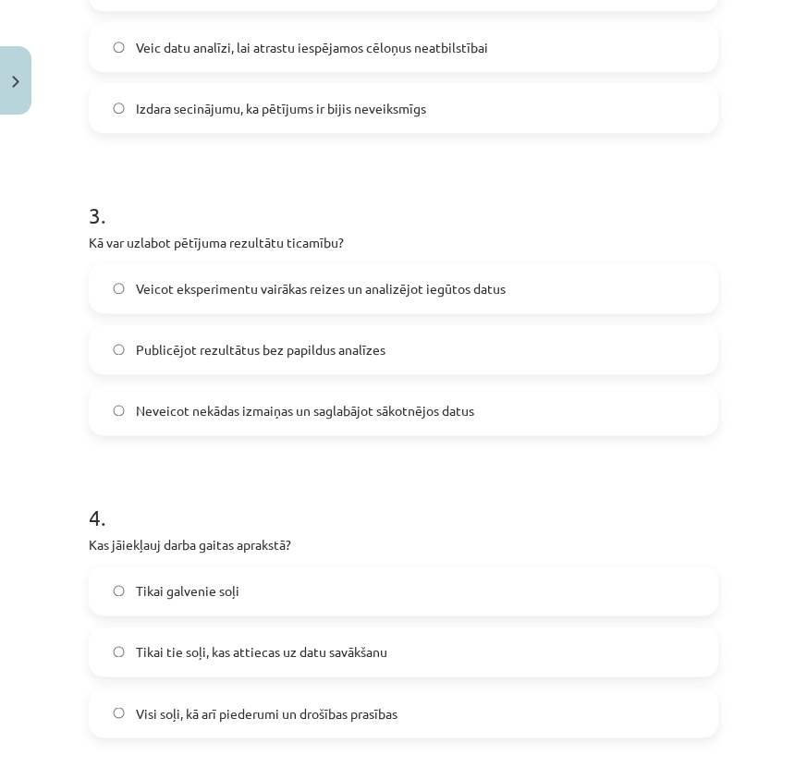
scroll to position [887, 0]
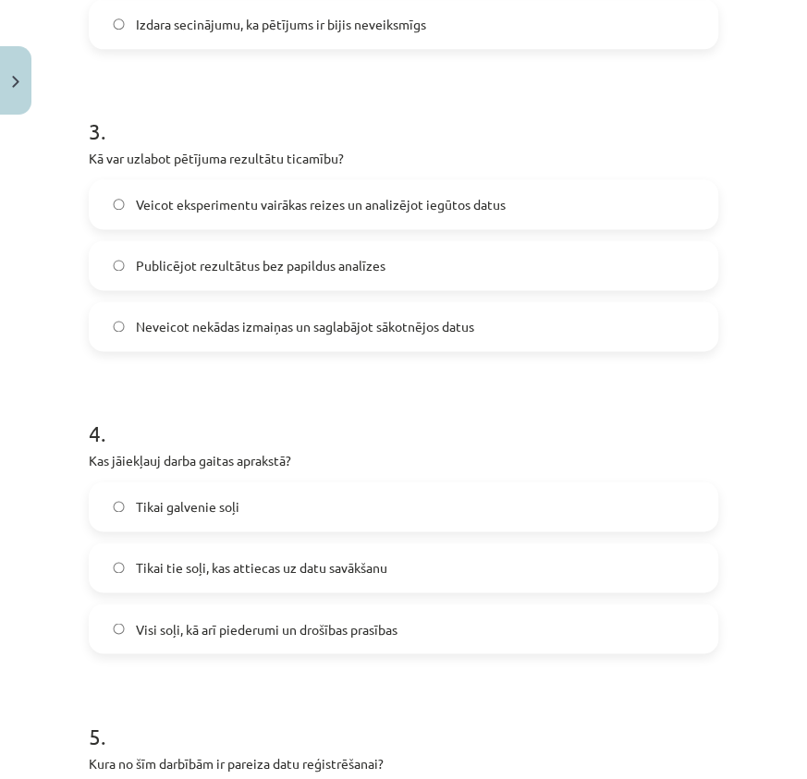
click at [256, 629] on span "Visi soļi, kā arī piederumi un drošības prasības" at bounding box center [267, 628] width 262 height 19
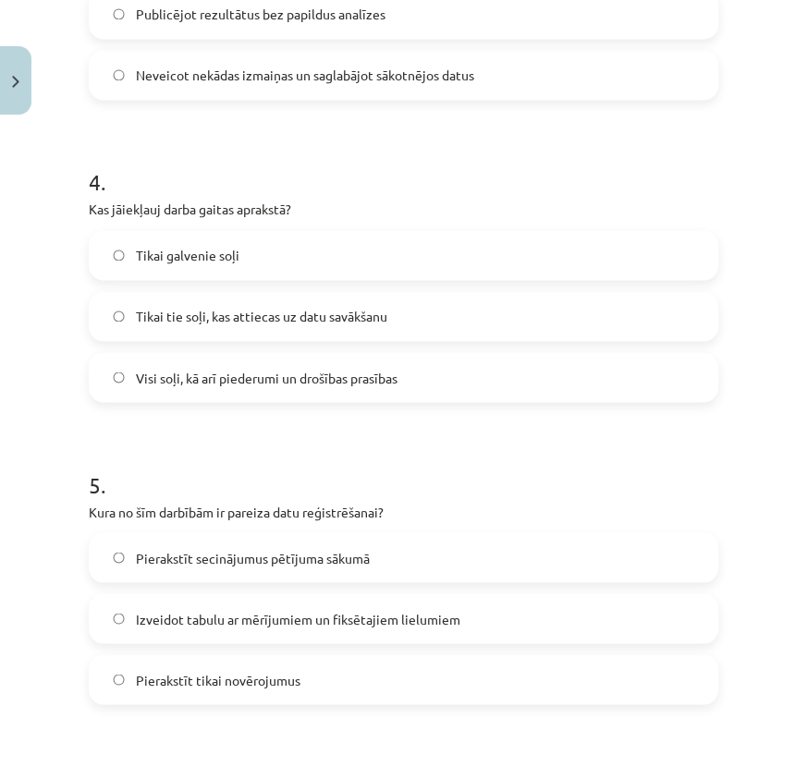
click at [275, 625] on span "Izveidot tabulu ar mērījumiem un fiksētajiem lielumiem" at bounding box center [298, 618] width 325 height 19
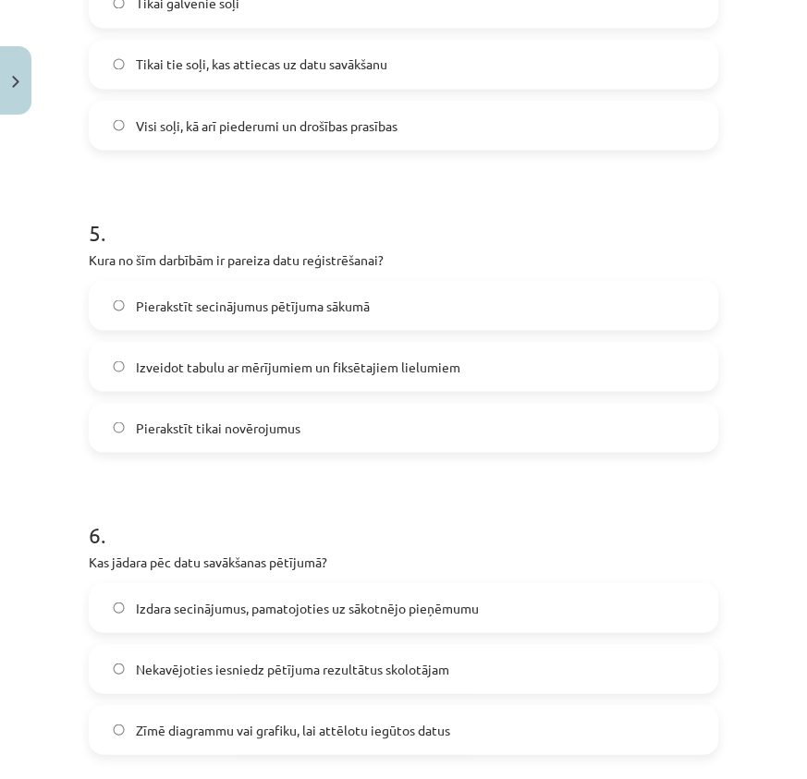
scroll to position [1559, 0]
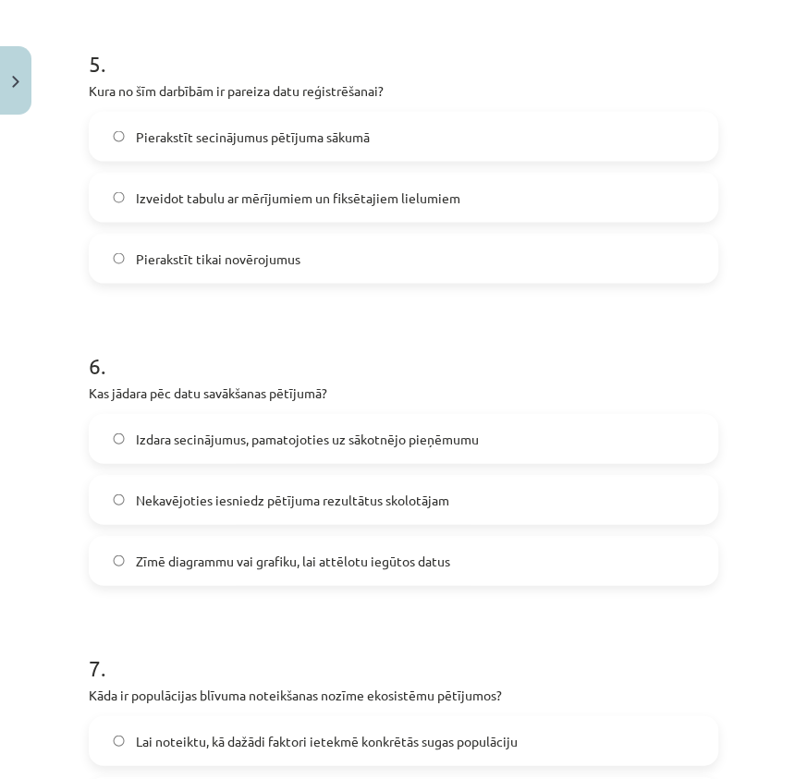
click at [269, 569] on span "Zīmē diagrammu vai grafiku, lai attēlotu iegūtos datus" at bounding box center [293, 561] width 314 height 19
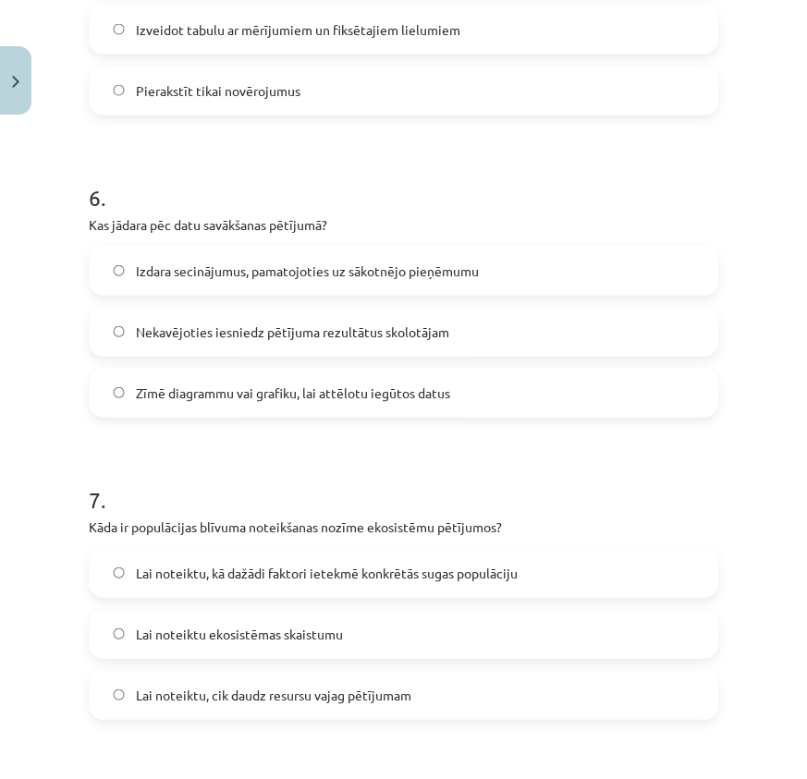
scroll to position [1811, 0]
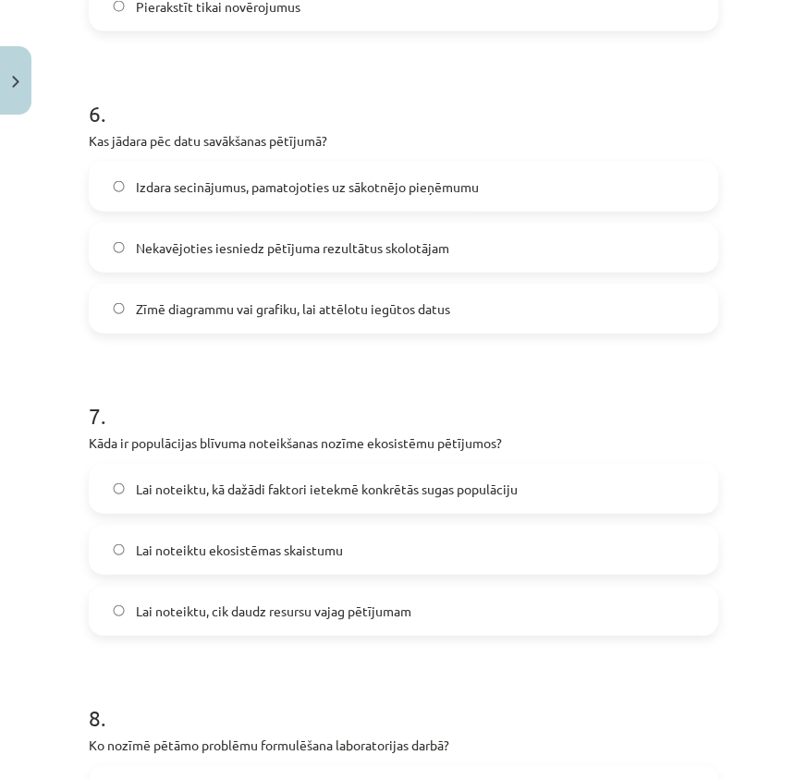
click at [447, 486] on span "Lai noteiktu, kā dažādi faktori ietekmē konkrētās sugas populāciju" at bounding box center [327, 489] width 382 height 19
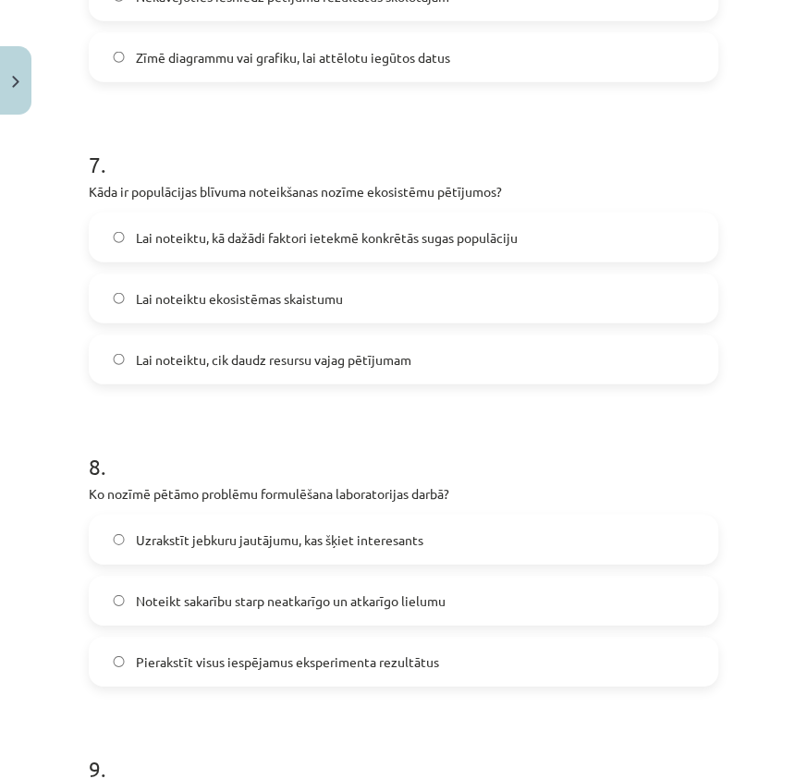
click at [336, 601] on span "Noteikt sakarību starp neatkarīgo un atkarīgo lielumu" at bounding box center [291, 601] width 310 height 19
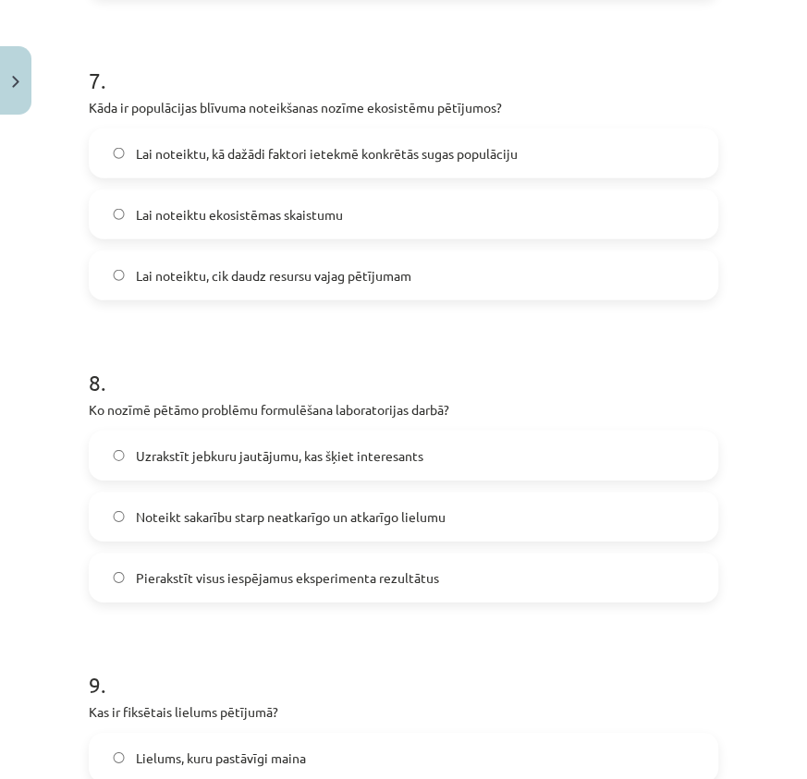
scroll to position [2315, 0]
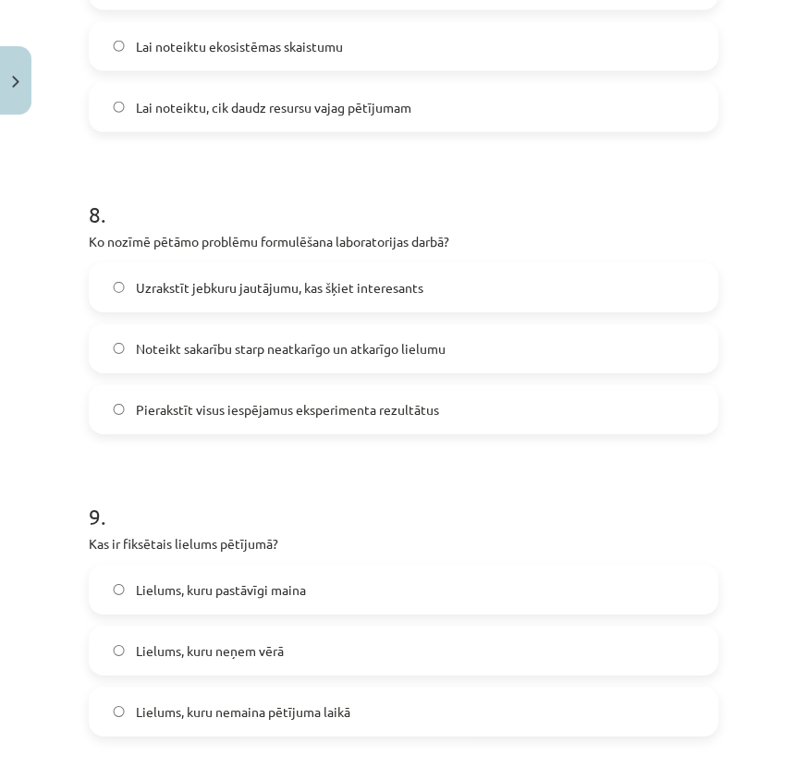
click at [348, 703] on span "Lielums, kuru nemaina pētījuma laikā" at bounding box center [243, 712] width 214 height 19
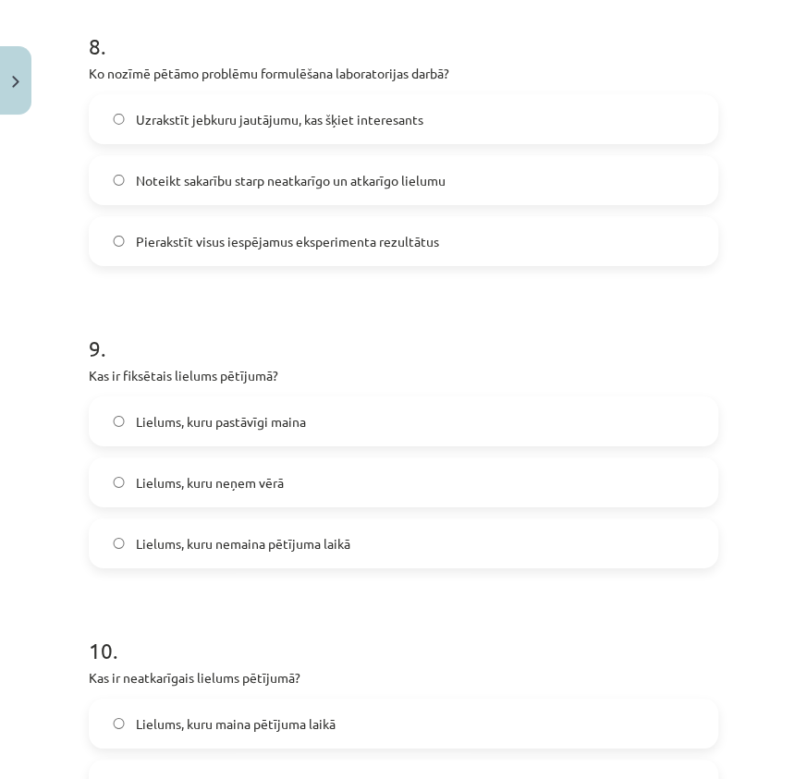
scroll to position [2736, 0]
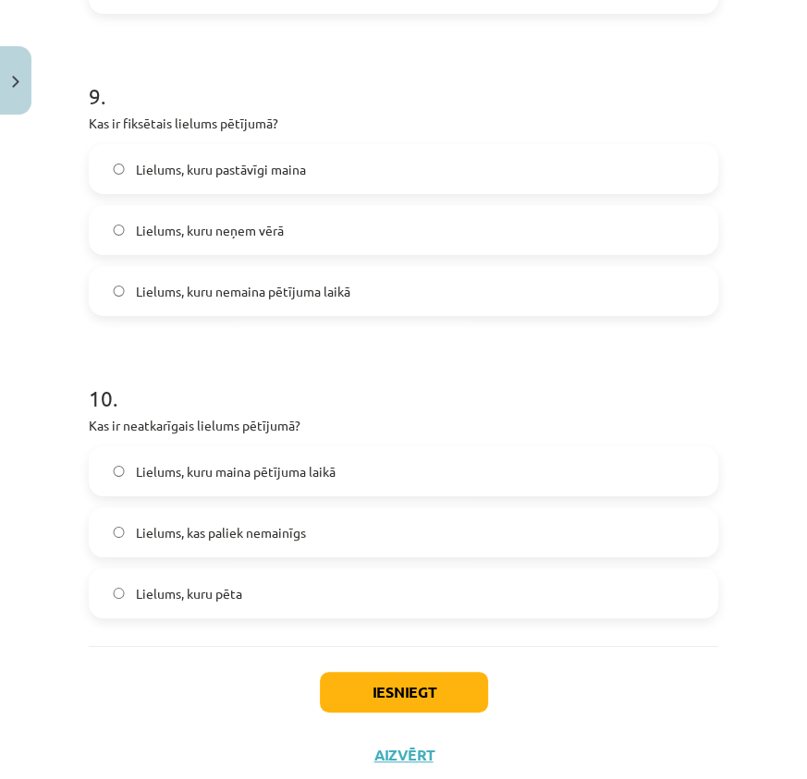
click at [314, 472] on span "Lielums, kuru maina pētījuma laikā" at bounding box center [236, 471] width 200 height 19
click at [375, 701] on button "Iesniegt" at bounding box center [404, 692] width 168 height 41
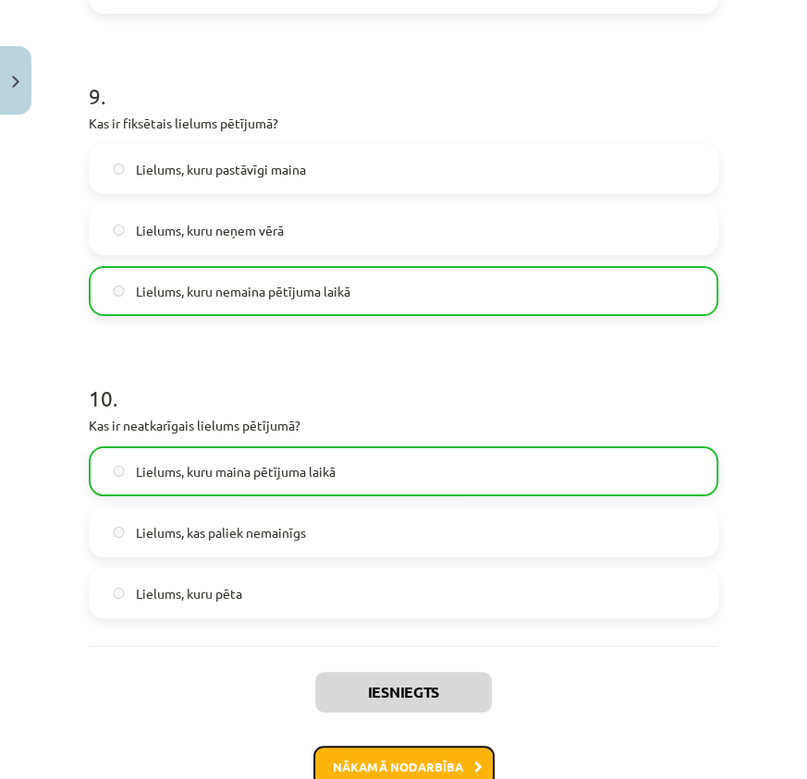
click at [415, 752] on button "Nākamā nodarbība" at bounding box center [403, 767] width 181 height 43
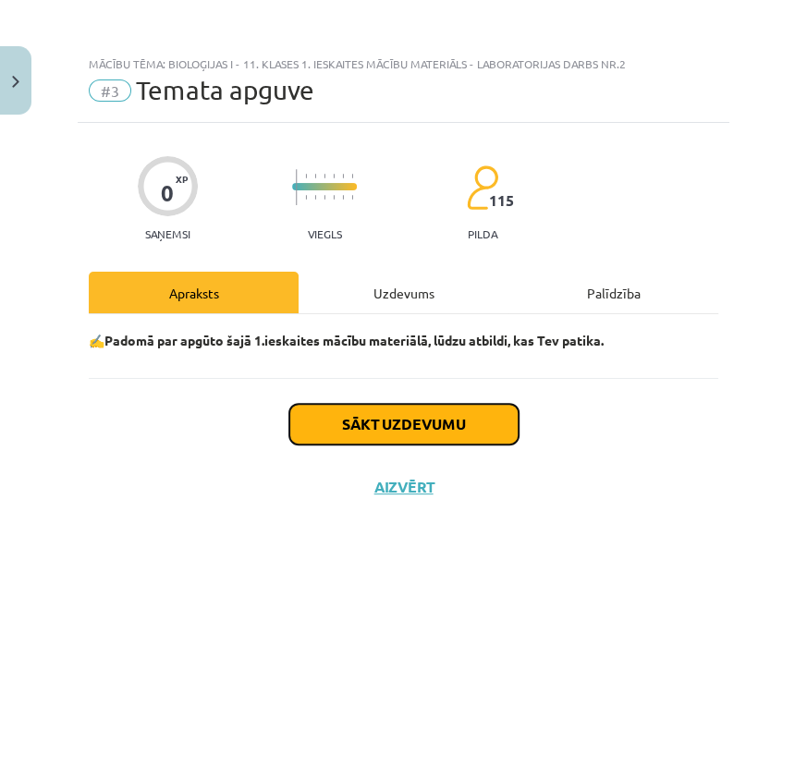
click at [424, 416] on button "Sākt uzdevumu" at bounding box center [403, 424] width 229 height 41
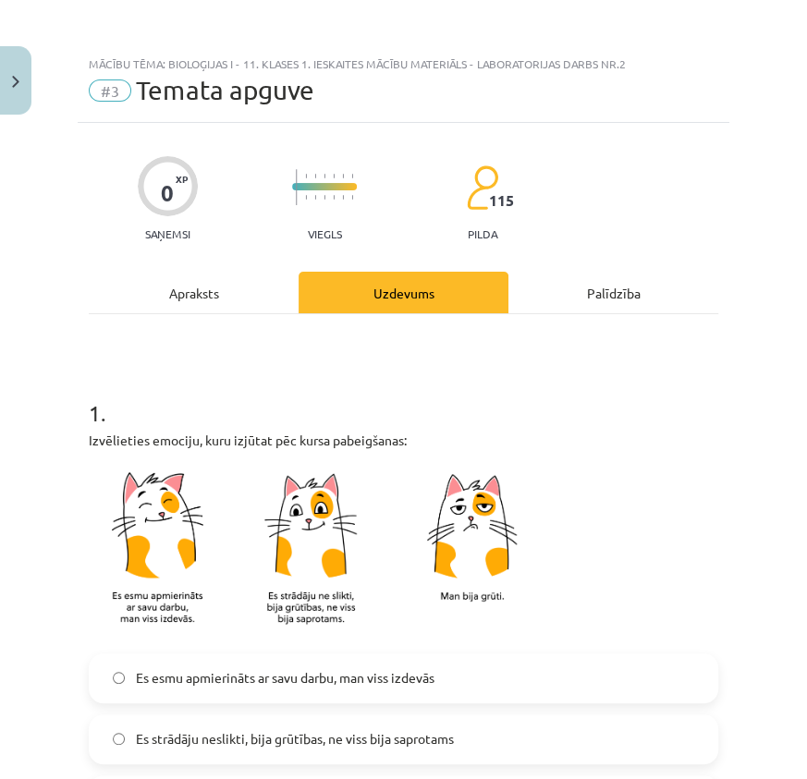
scroll to position [83, 0]
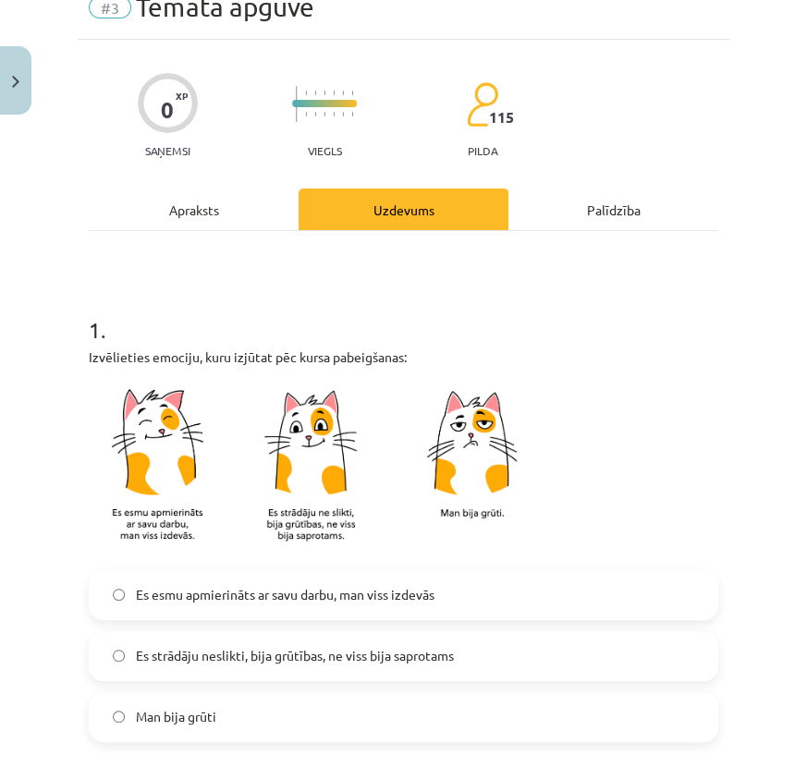
click at [165, 570] on div "Es esmu apmierināts ar savu darbu, man viss izdevās" at bounding box center [404, 595] width 630 height 50
click at [187, 601] on span "Es esmu apmierināts ar savu darbu, man viss izdevās" at bounding box center [285, 594] width 299 height 19
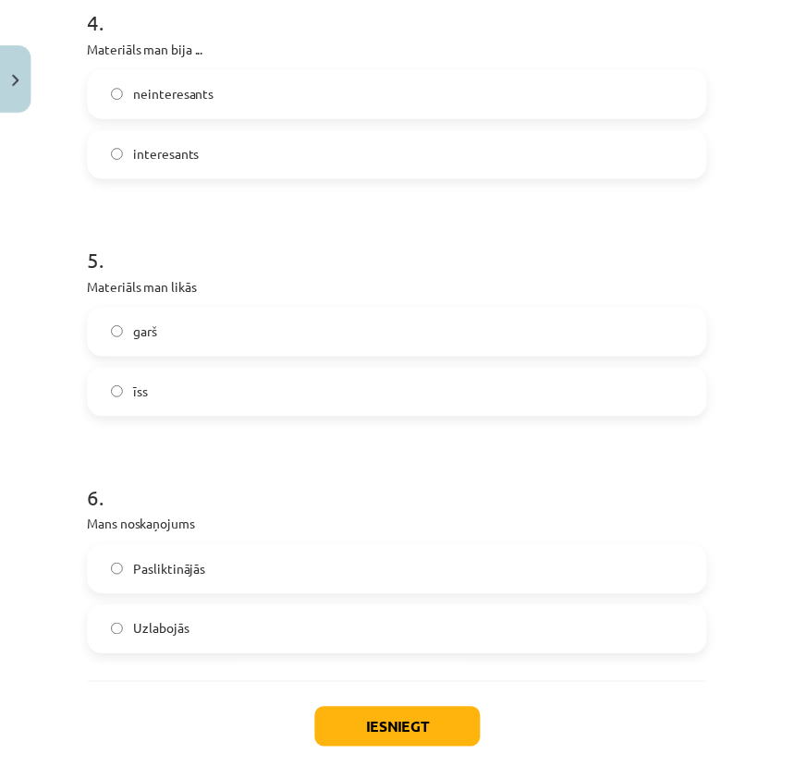
scroll to position [1526, 0]
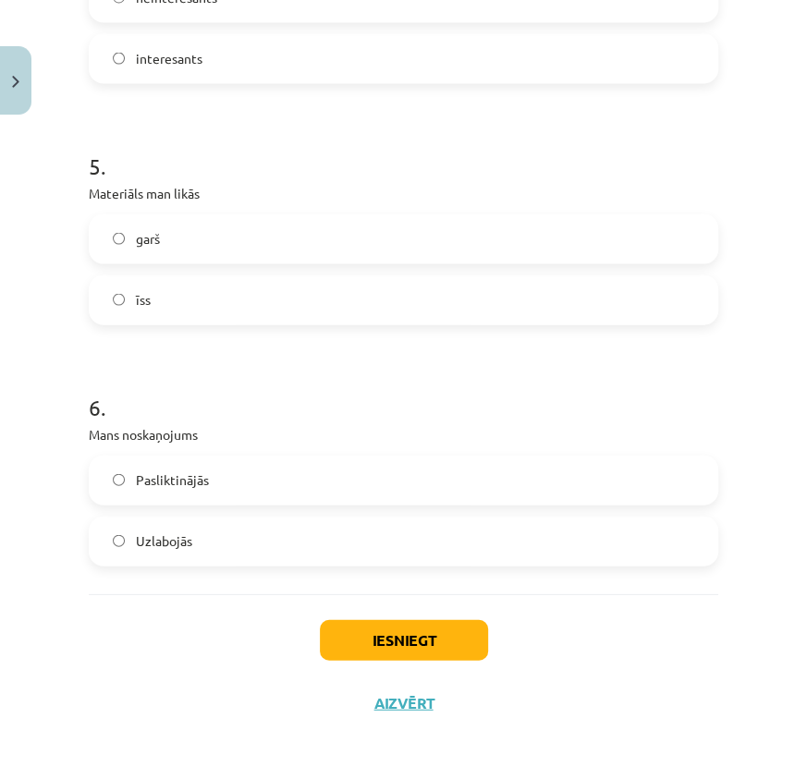
click at [381, 661] on div "Iesniegt Aizvērt" at bounding box center [404, 658] width 630 height 129
click at [386, 643] on button "Iesniegt" at bounding box center [404, 640] width 168 height 41
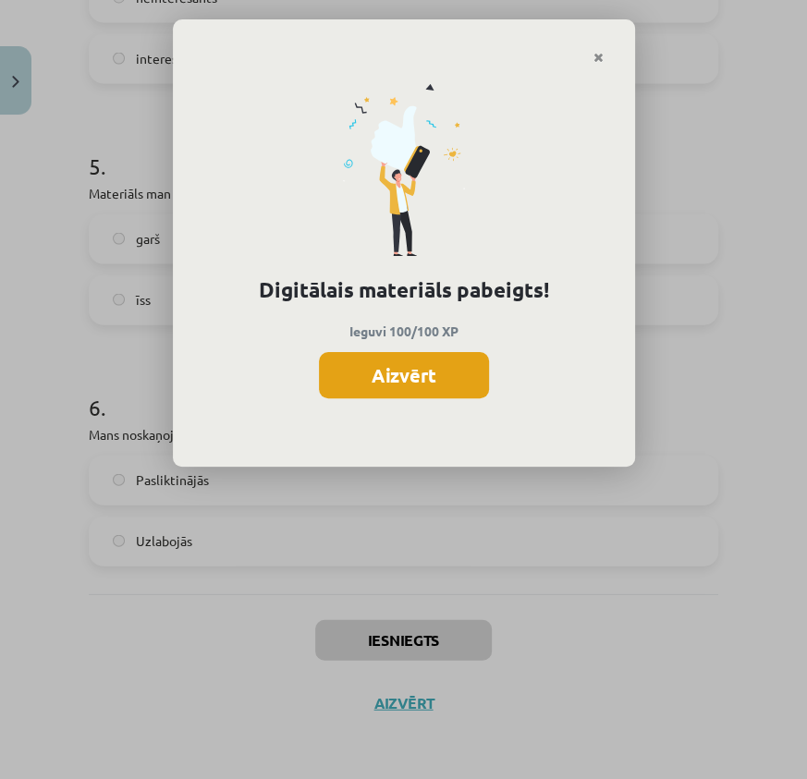
click at [401, 366] on button "Aizvērt" at bounding box center [404, 375] width 170 height 46
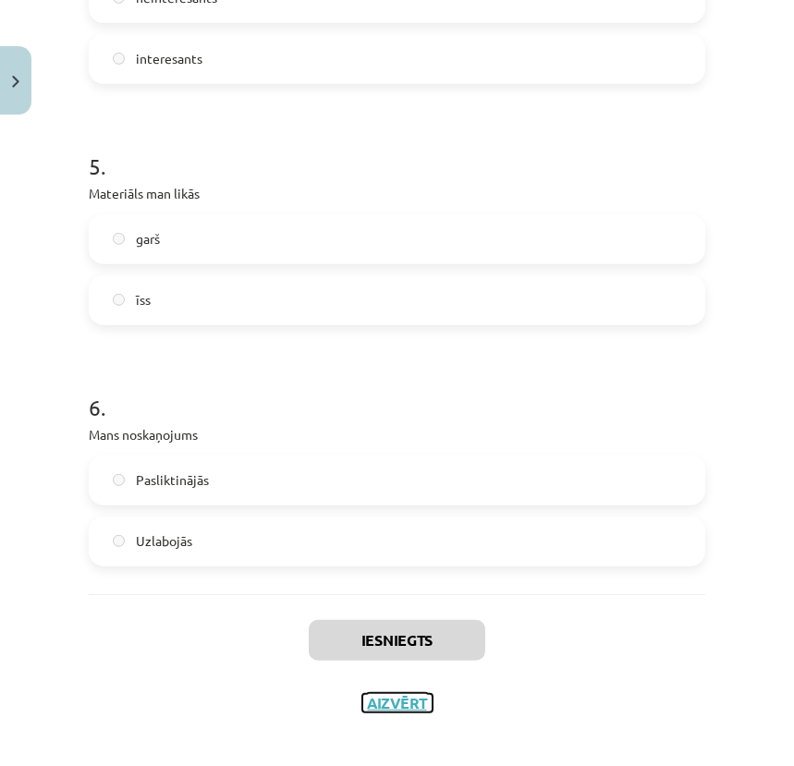
click at [404, 703] on button "Aizvērt" at bounding box center [397, 703] width 70 height 18
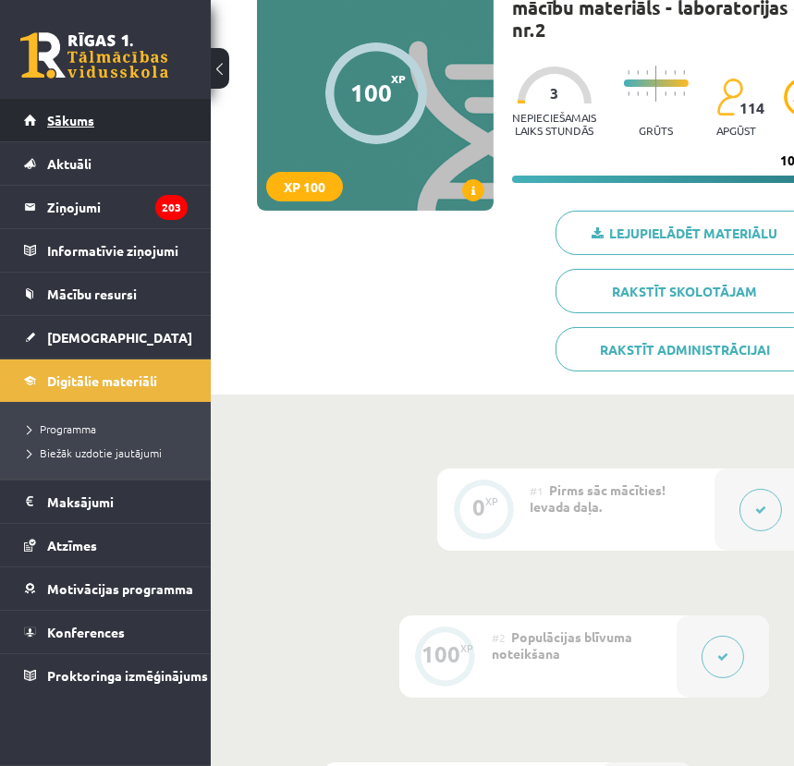
click at [85, 117] on span "Sākums" at bounding box center [70, 120] width 47 height 17
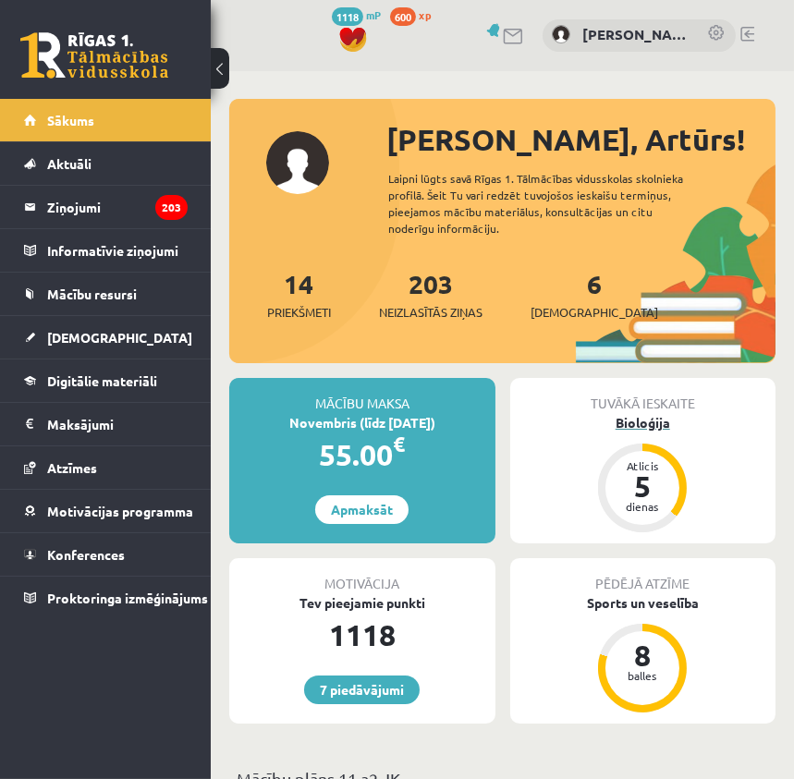
click at [640, 417] on div "Bioloģija" at bounding box center [643, 422] width 266 height 19
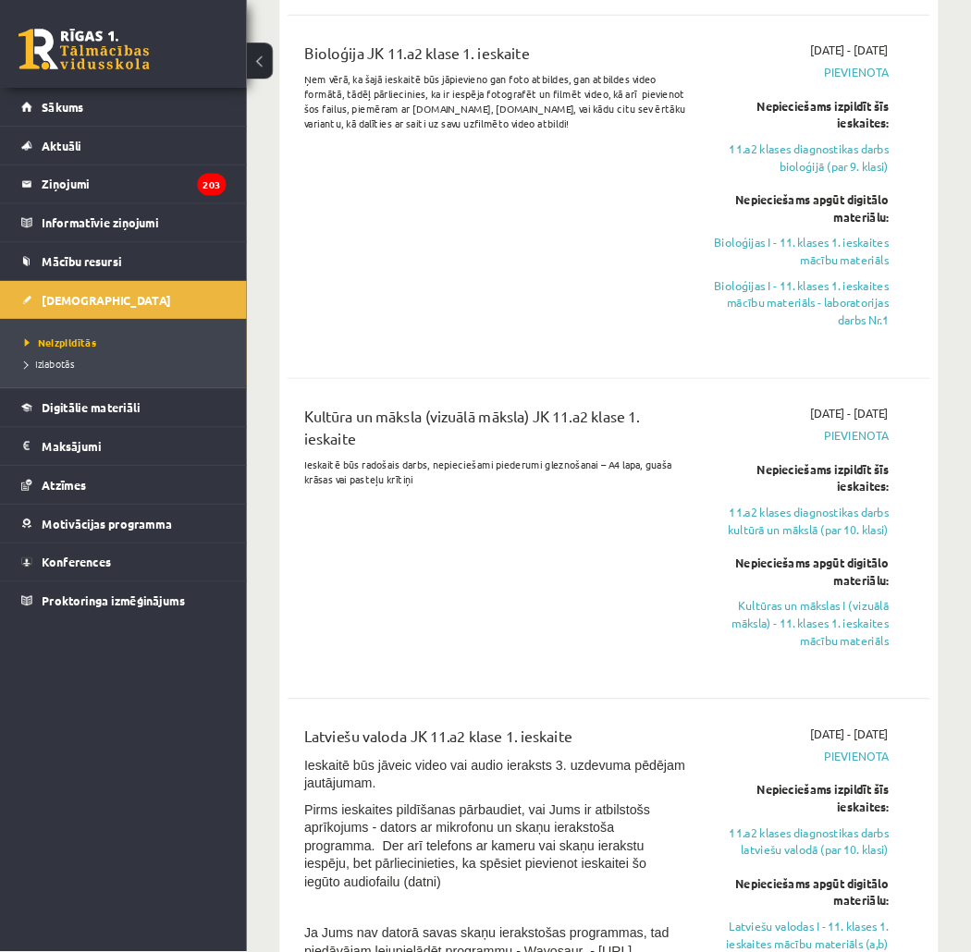
scroll to position [1313, 0]
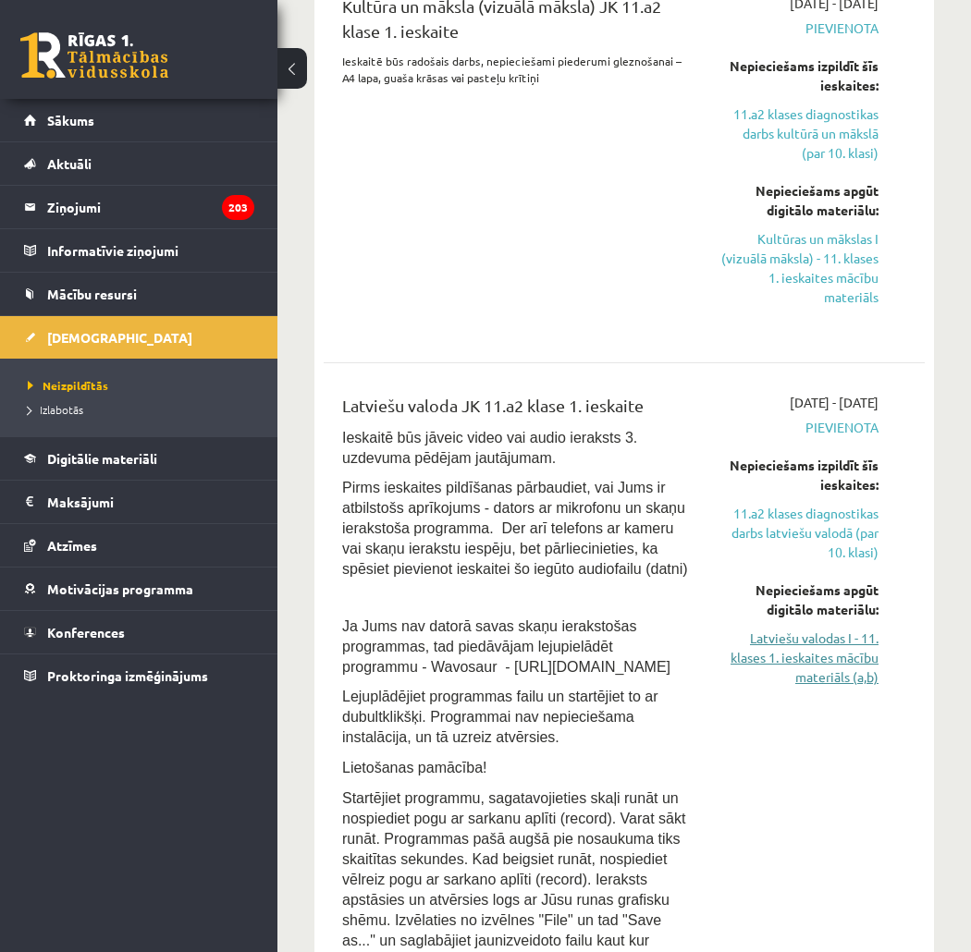
click at [793, 658] on link "Latviešu valodas I - 11. klases 1. ieskaites mācību materiāls (a,b)" at bounding box center [798, 658] width 160 height 58
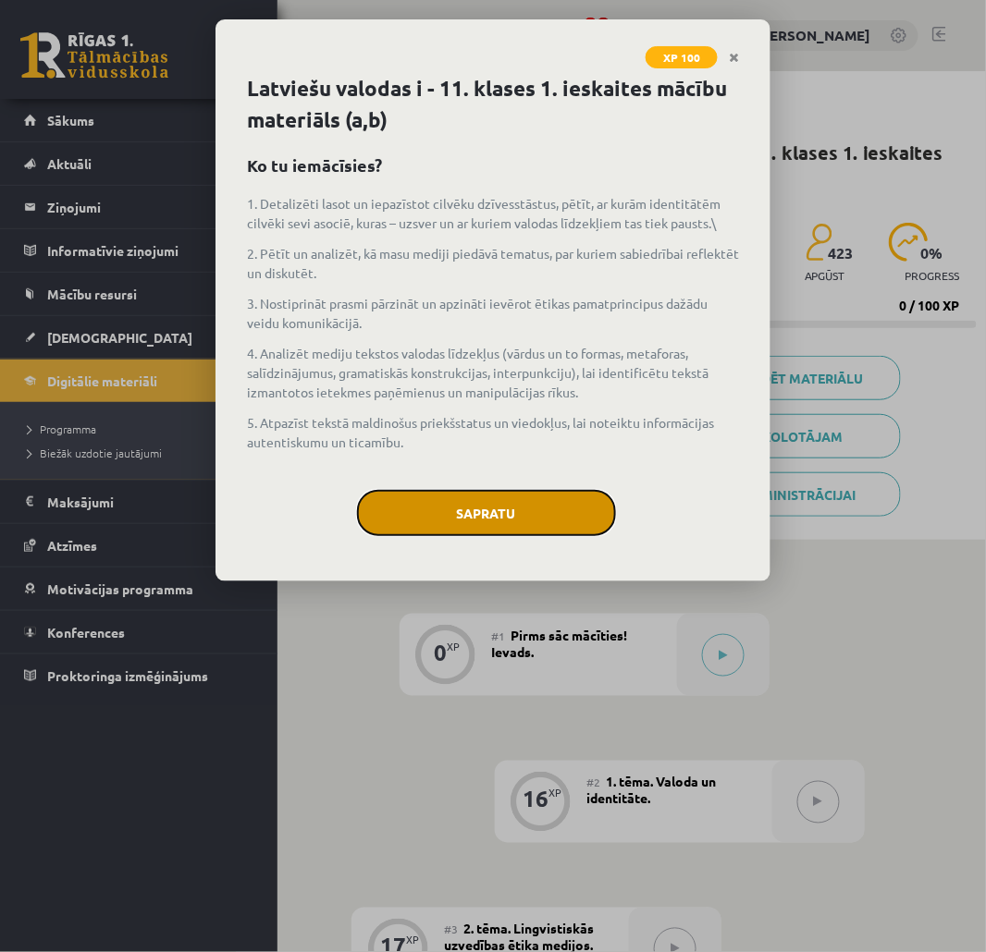
click at [512, 490] on button "Sapratu" at bounding box center [486, 513] width 259 height 46
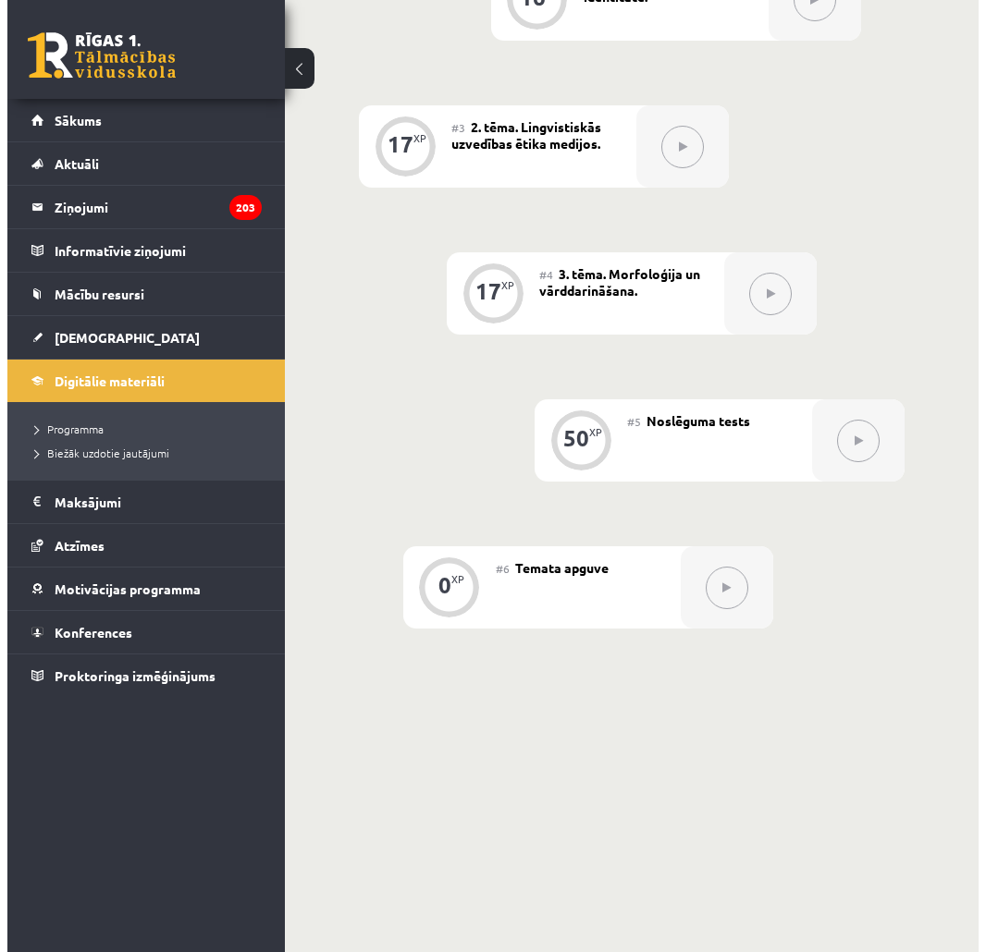
scroll to position [495, 0]
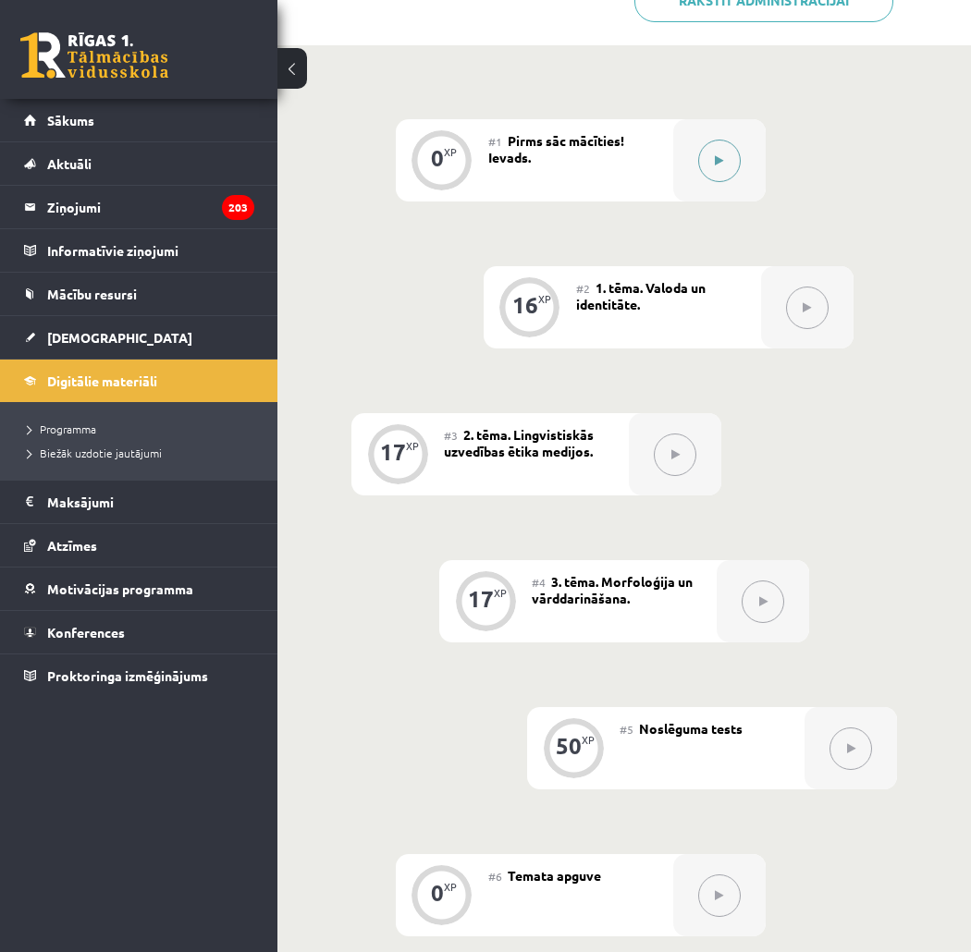
click at [728, 149] on button at bounding box center [719, 161] width 43 height 43
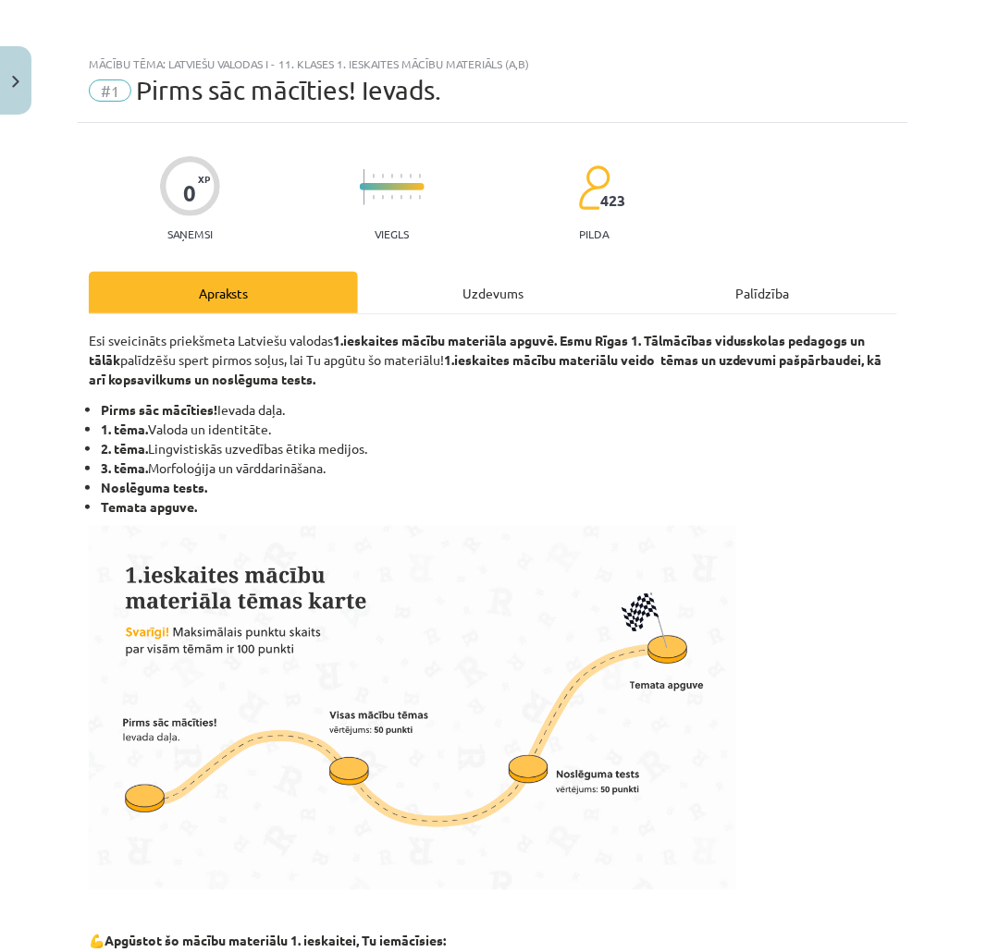
click at [654, 280] on div "Apraksts Uzdevums Palīdzība" at bounding box center [493, 293] width 808 height 42
click at [561, 276] on div "Uzdevums" at bounding box center [492, 293] width 269 height 42
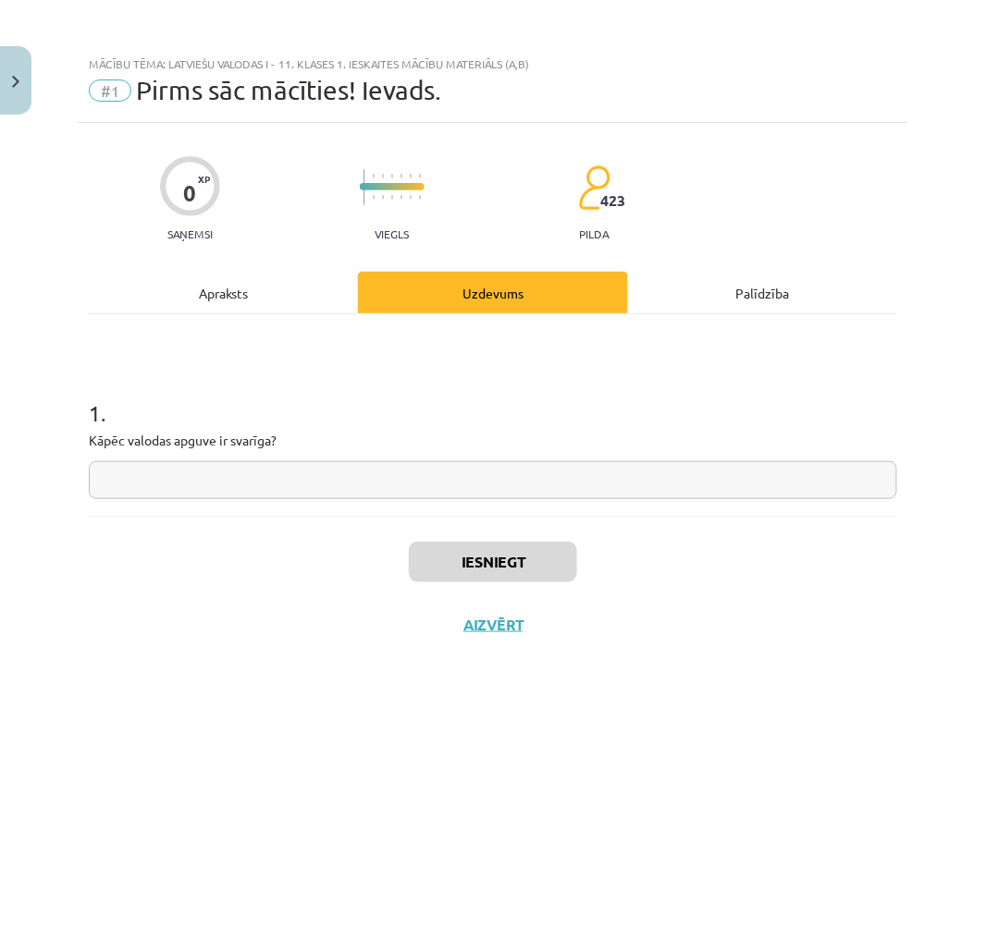
scroll to position [0, 0]
click at [506, 469] on input "text" at bounding box center [493, 480] width 808 height 38
type input "**"
